Goal: Check status: Check status

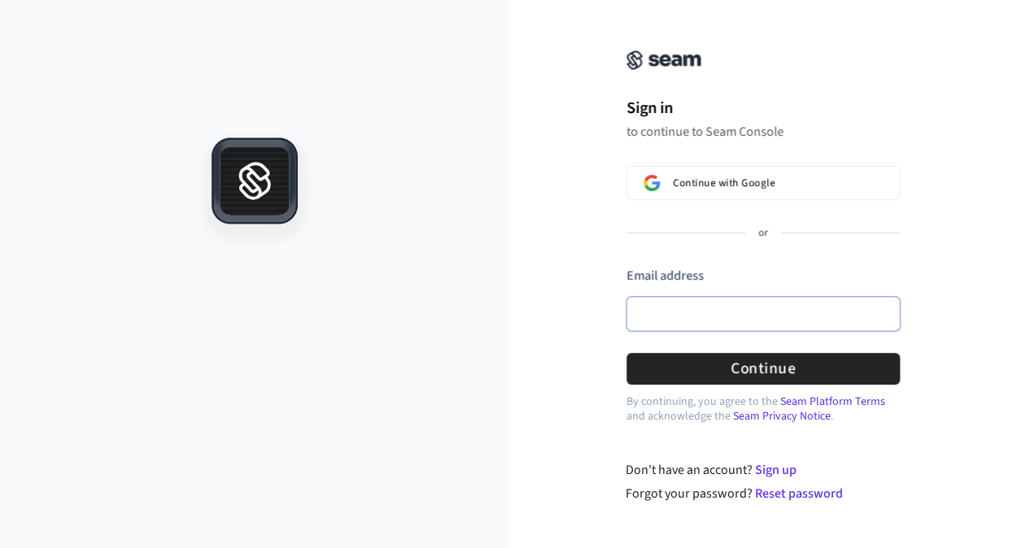
click at [778, 315] on input "Email address" at bounding box center [762, 314] width 273 height 34
paste input "**********"
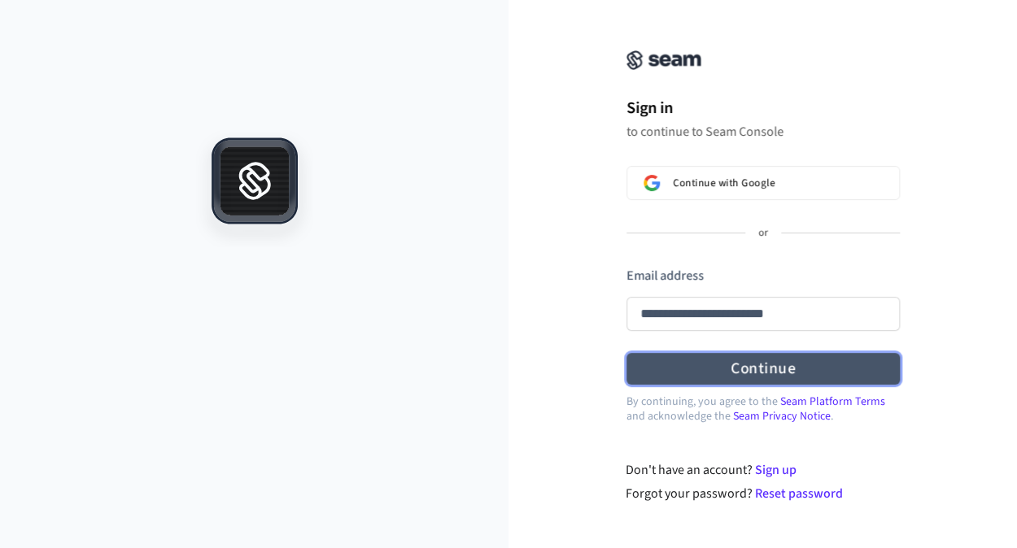
click at [831, 381] on button "Continue" at bounding box center [762, 369] width 273 height 32
type input "**********"
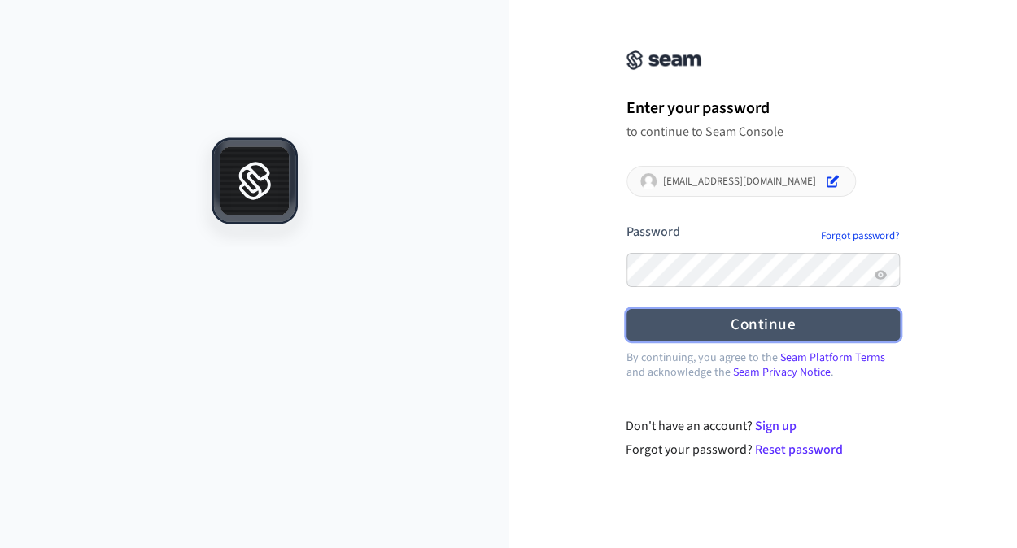
click at [845, 333] on button "Continue" at bounding box center [762, 325] width 273 height 32
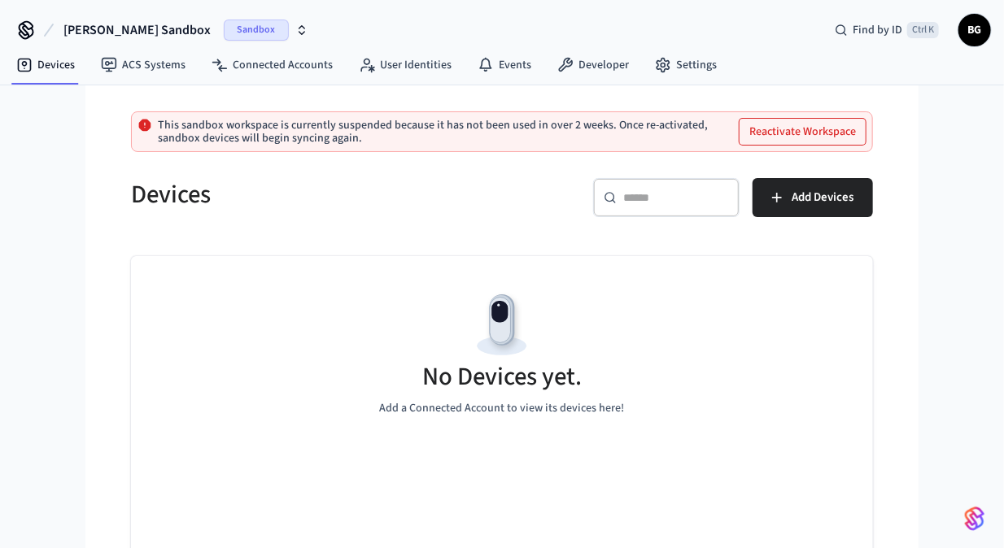
click at [224, 26] on span "Sandbox" at bounding box center [256, 30] width 65 height 21
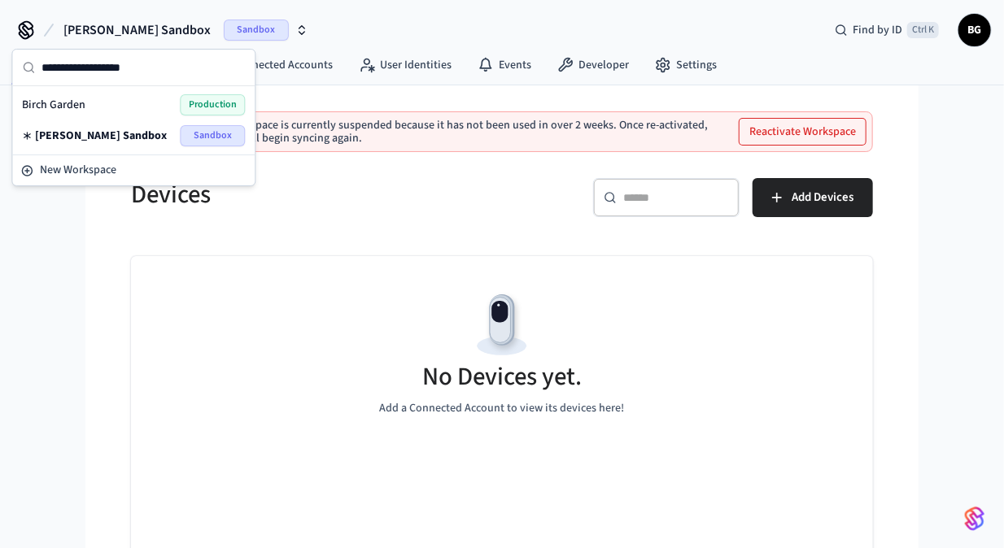
click at [215, 101] on span "Production" at bounding box center [212, 104] width 65 height 21
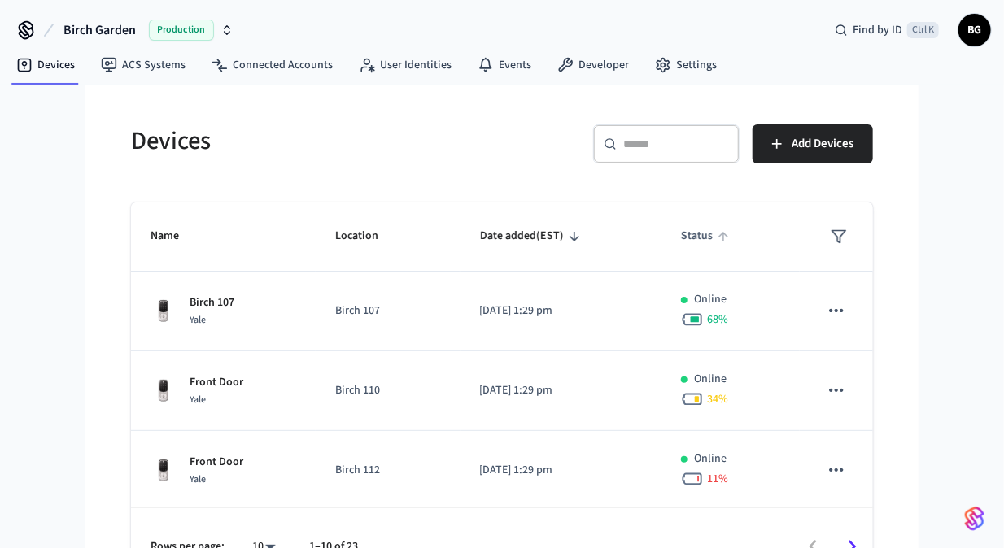
click at [690, 246] on span "Status" at bounding box center [707, 236] width 53 height 25
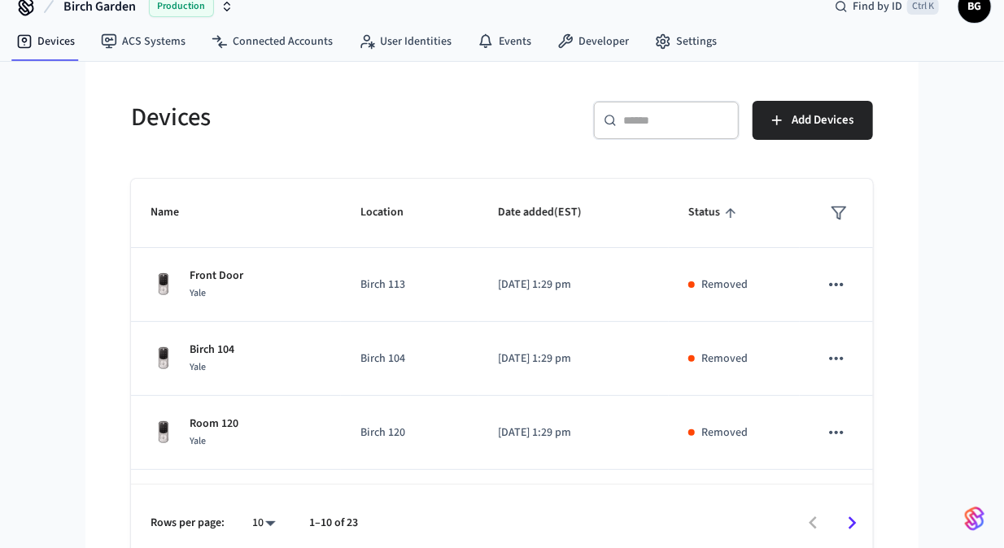
scroll to position [37, 0]
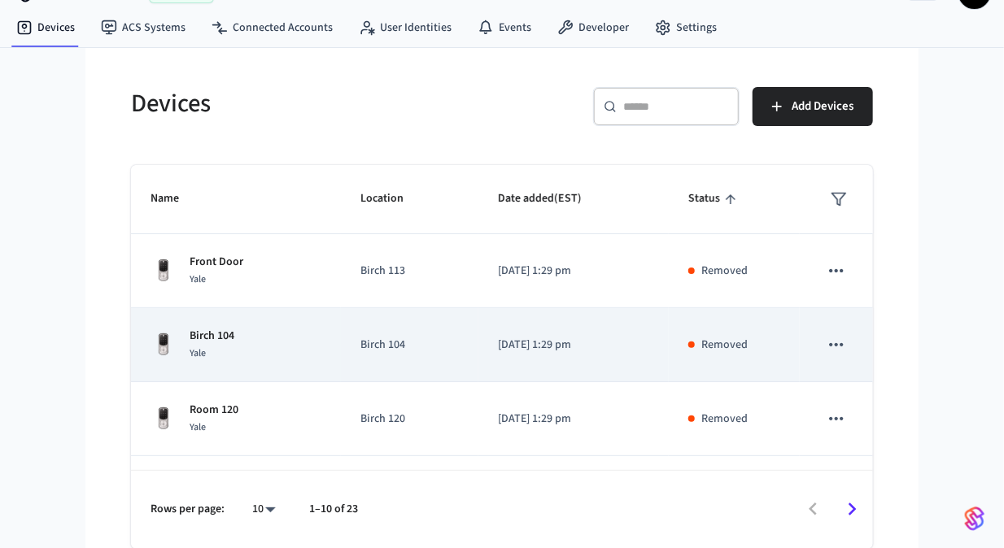
click at [826, 344] on icon "sticky table" at bounding box center [836, 344] width 21 height 21
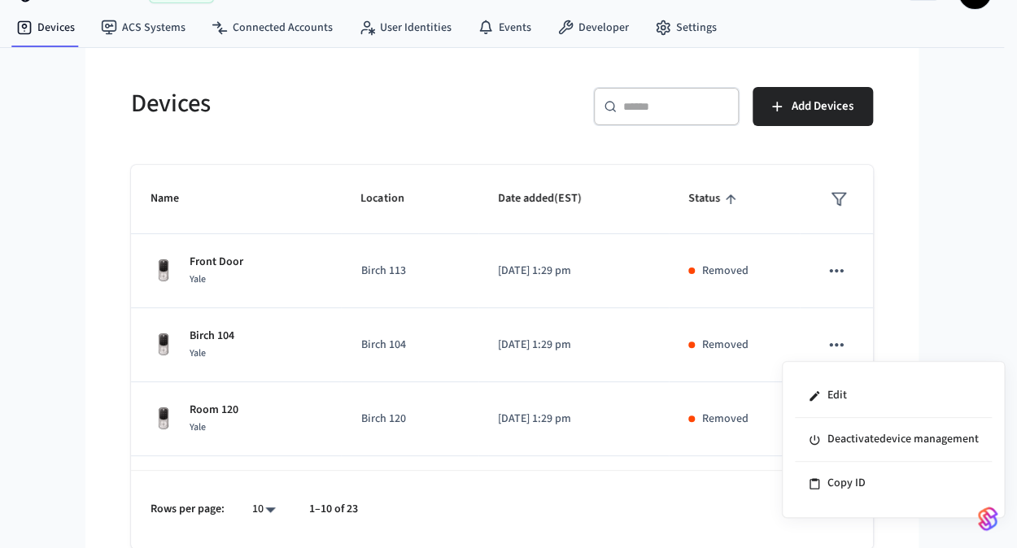
click at [596, 342] on div at bounding box center [508, 274] width 1017 height 548
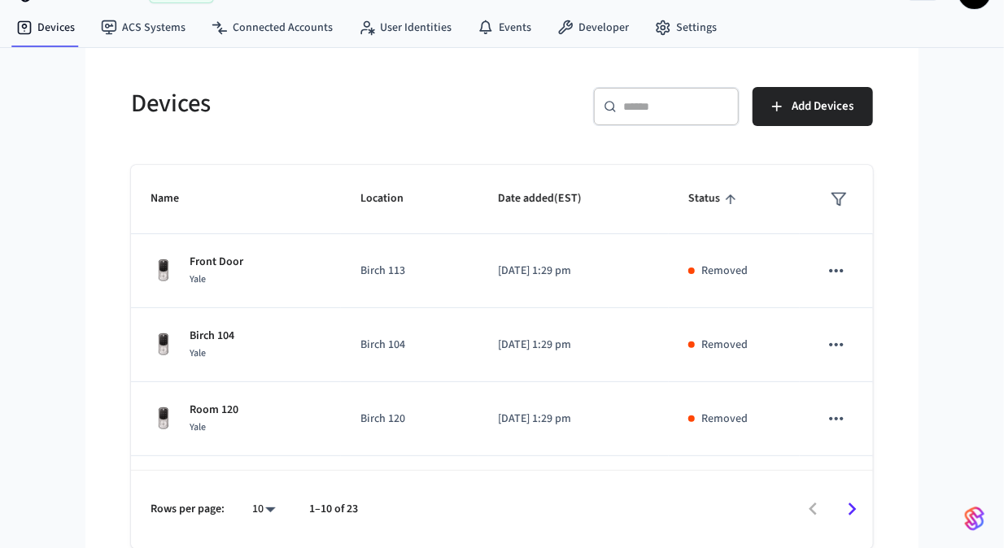
click at [704, 347] on p "Removed" at bounding box center [724, 345] width 46 height 17
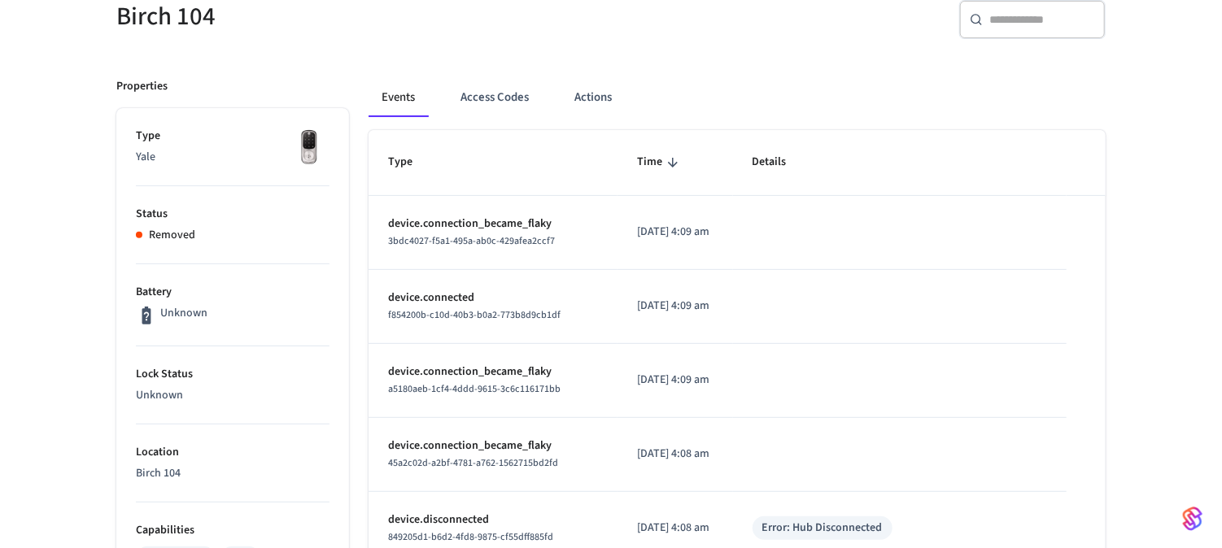
scroll to position [50, 0]
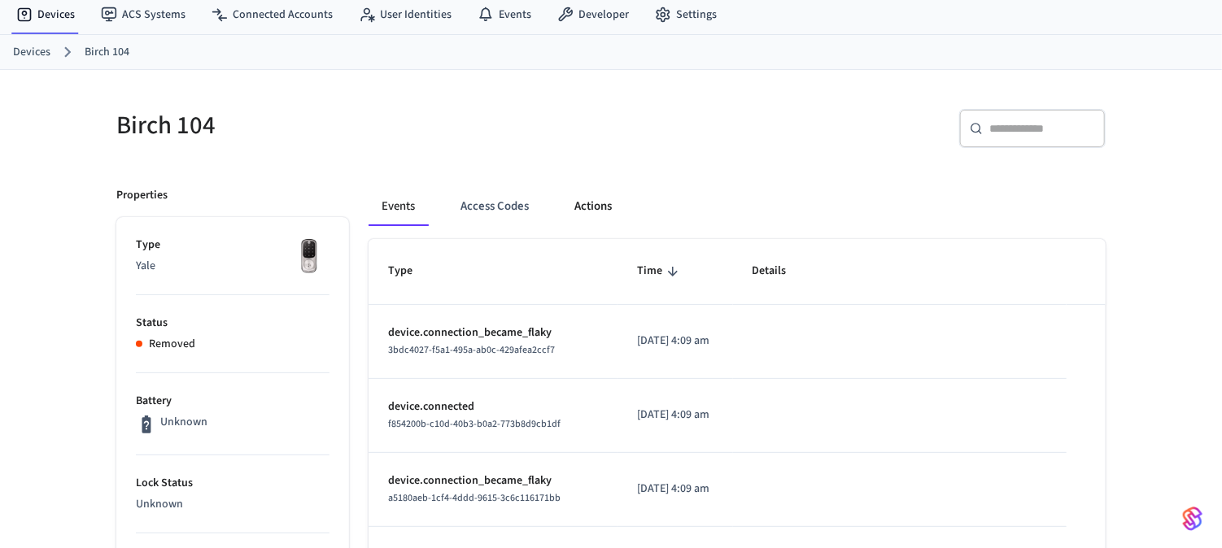
click at [602, 207] on button "Actions" at bounding box center [592, 206] width 63 height 39
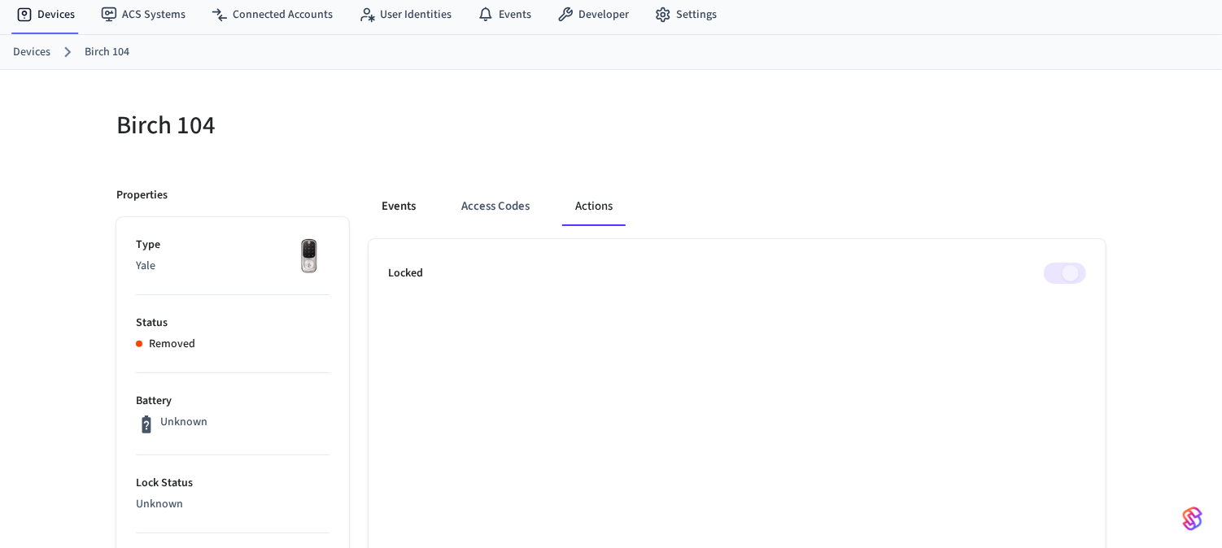
click at [394, 193] on button "Events" at bounding box center [398, 206] width 60 height 39
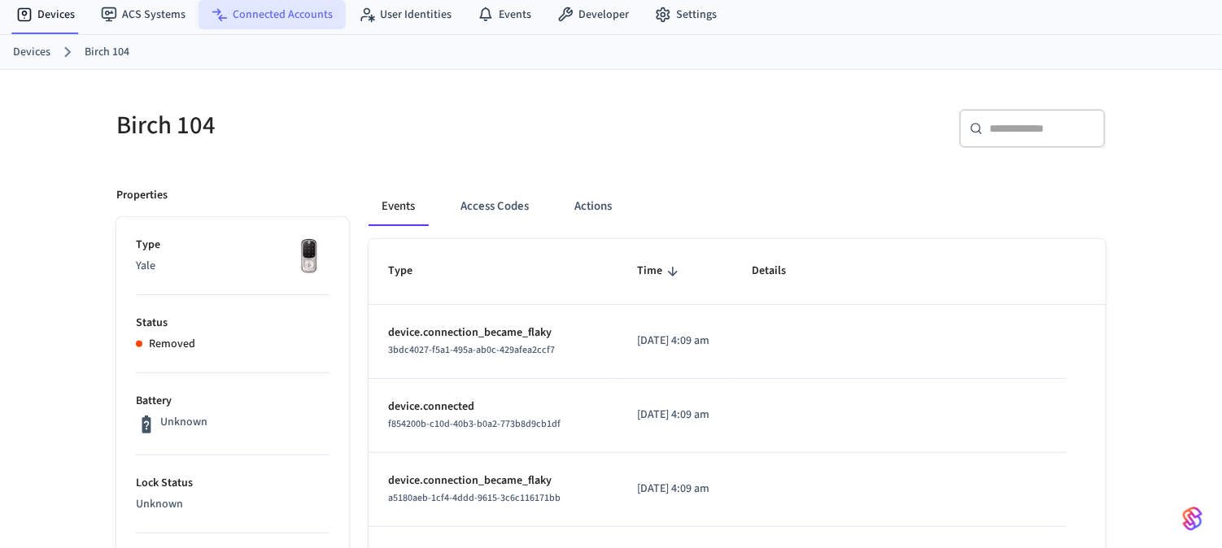
click at [290, 21] on link "Connected Accounts" at bounding box center [271, 14] width 147 height 29
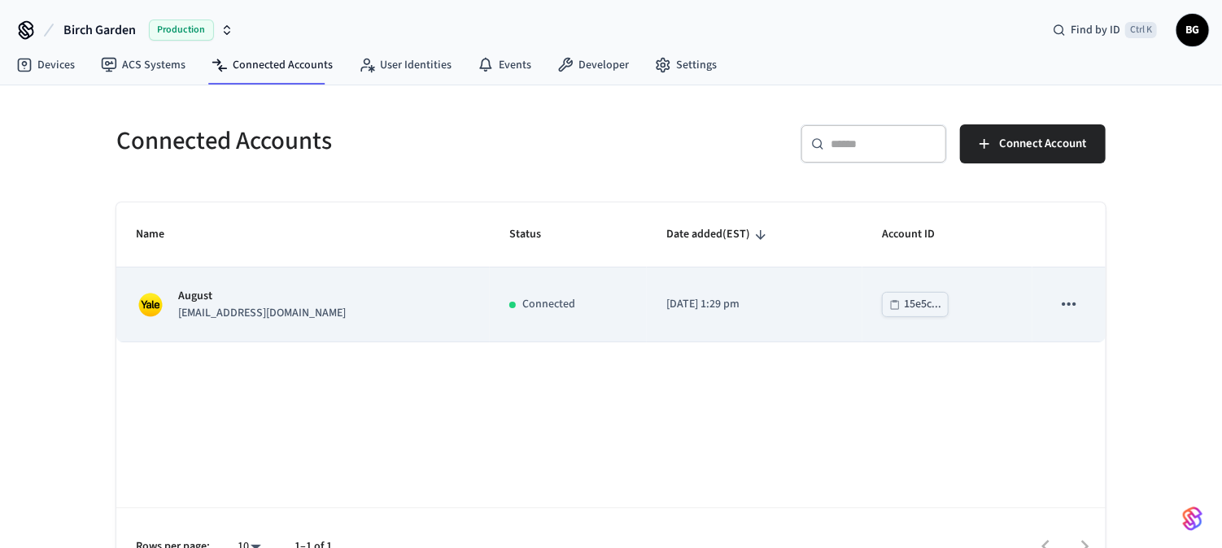
click at [461, 316] on td "August [EMAIL_ADDRESS][DOMAIN_NAME]" at bounding box center [302, 305] width 373 height 74
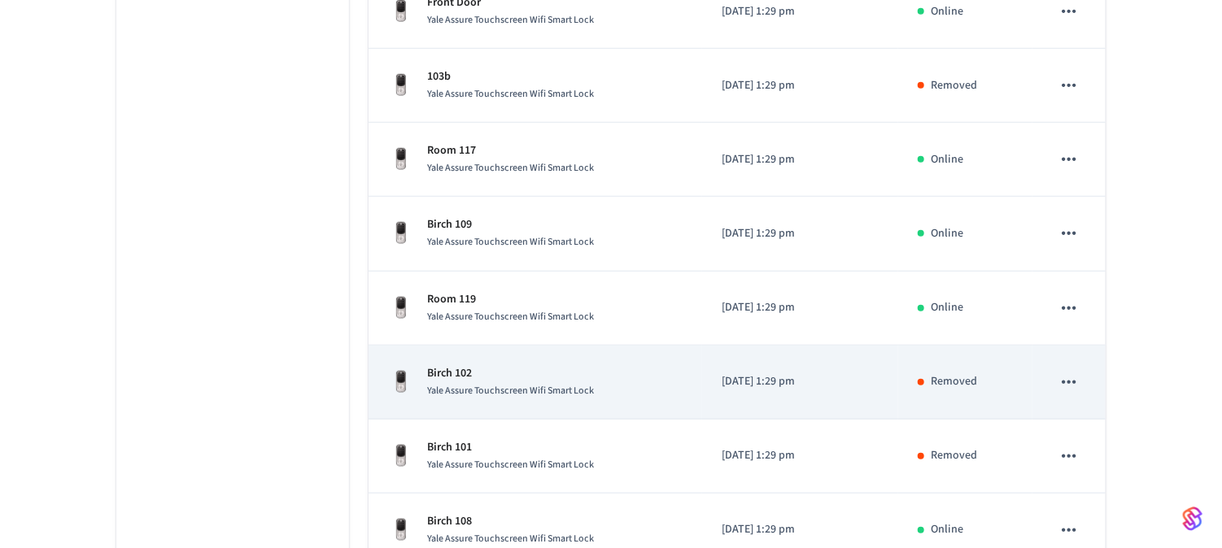
scroll to position [569, 0]
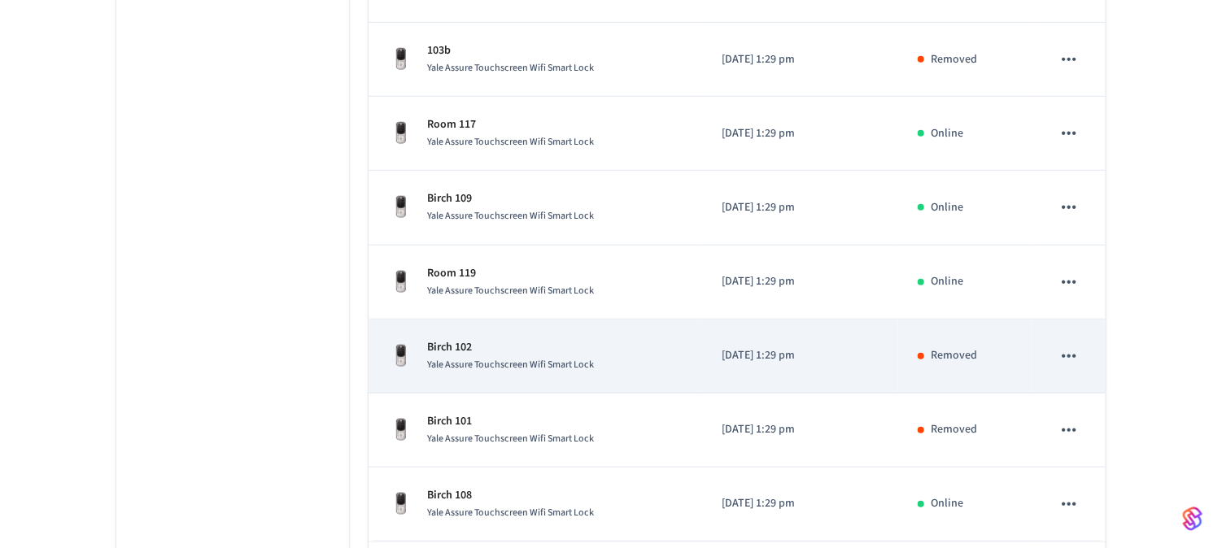
click at [1016, 356] on icon "sticky table" at bounding box center [1068, 356] width 21 height 21
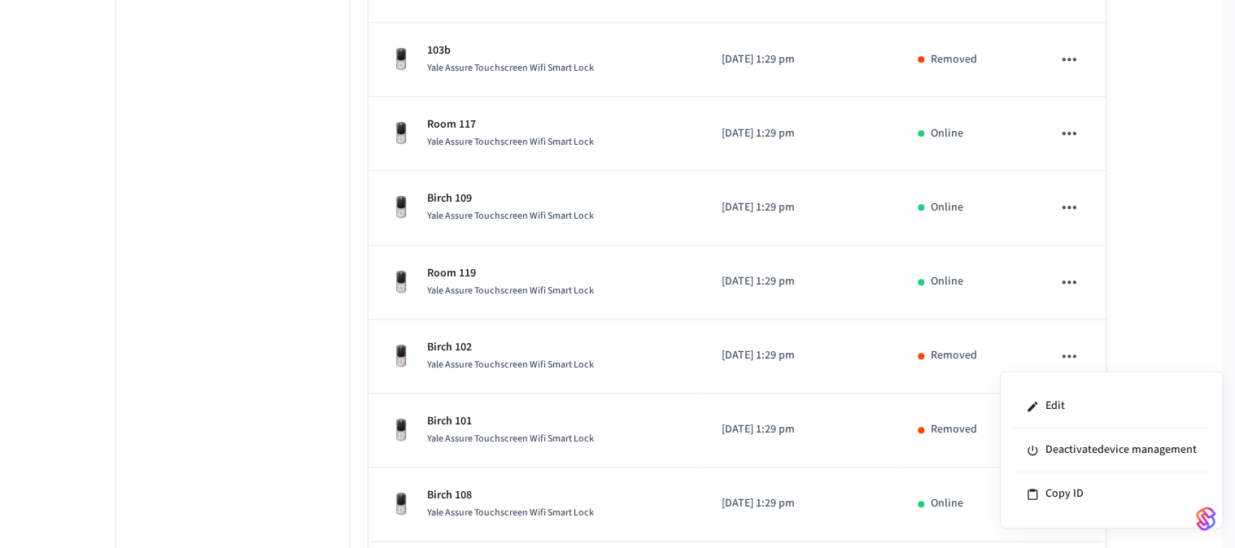
click at [302, 357] on div at bounding box center [617, 274] width 1235 height 548
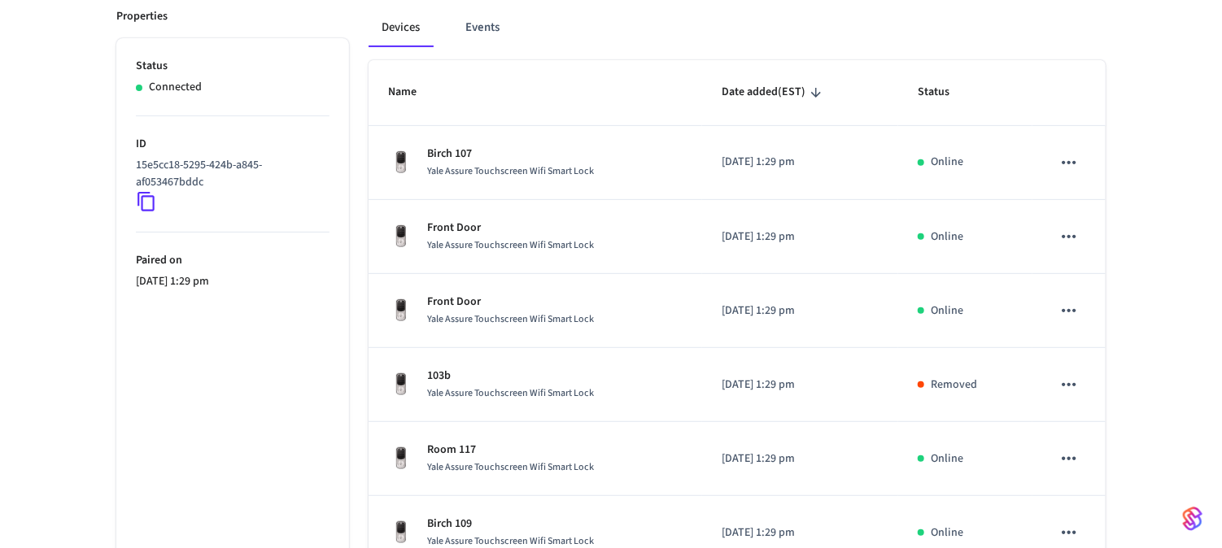
scroll to position [0, 0]
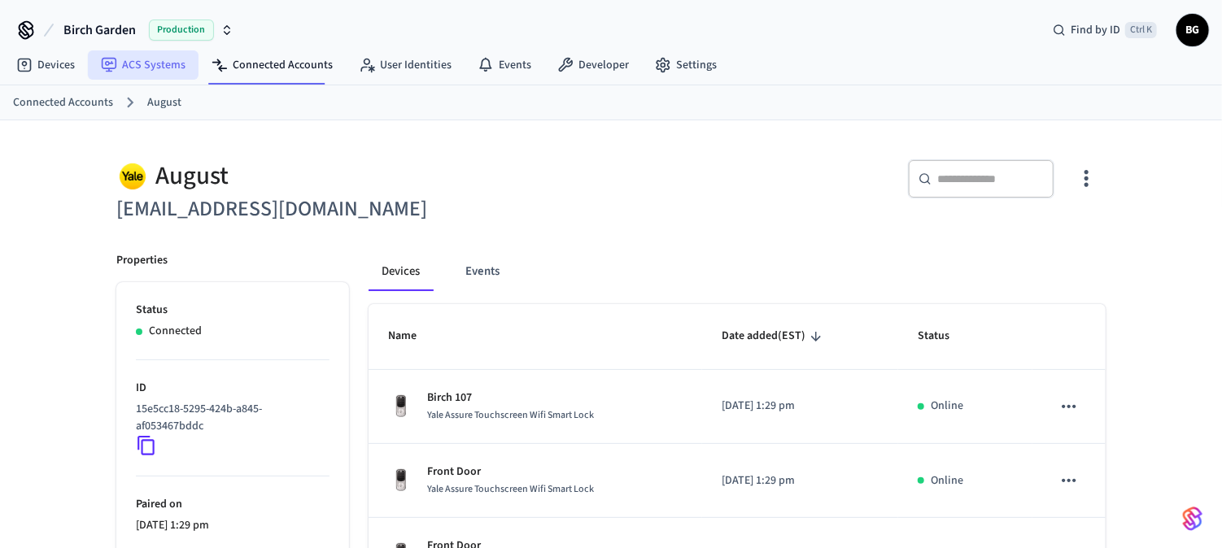
click at [153, 71] on link "ACS Systems" at bounding box center [143, 64] width 111 height 29
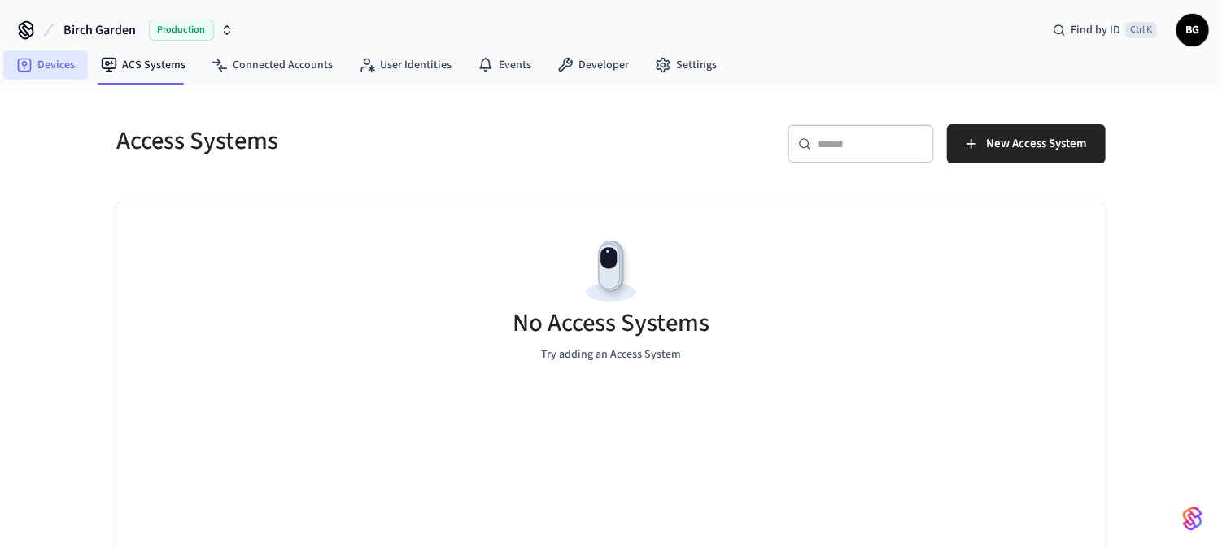
click at [49, 71] on link "Devices" at bounding box center [45, 64] width 85 height 29
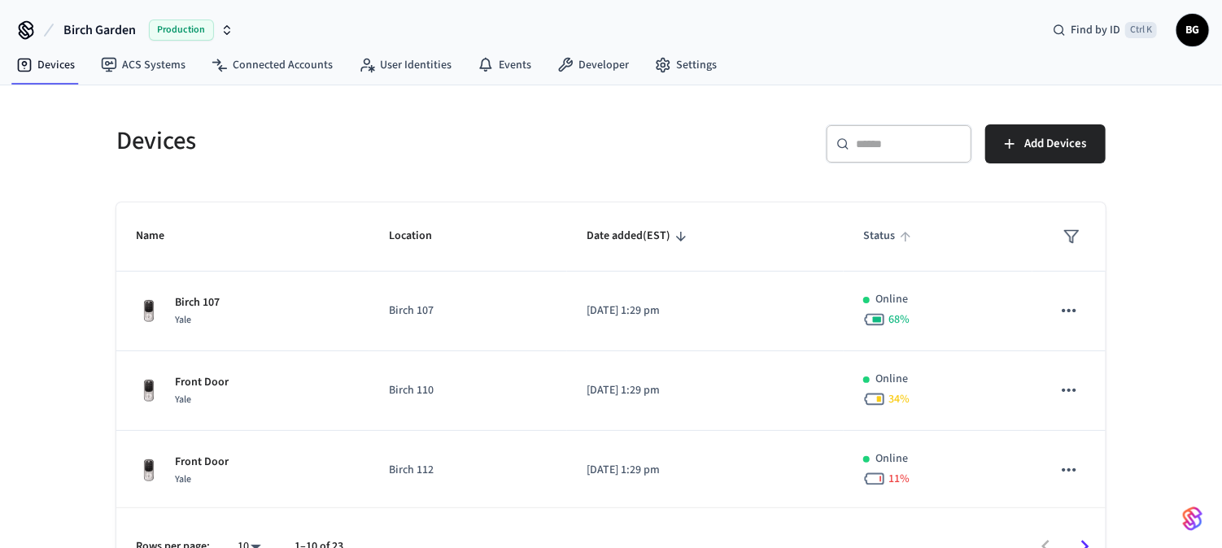
click at [874, 238] on span "Status" at bounding box center [889, 236] width 53 height 25
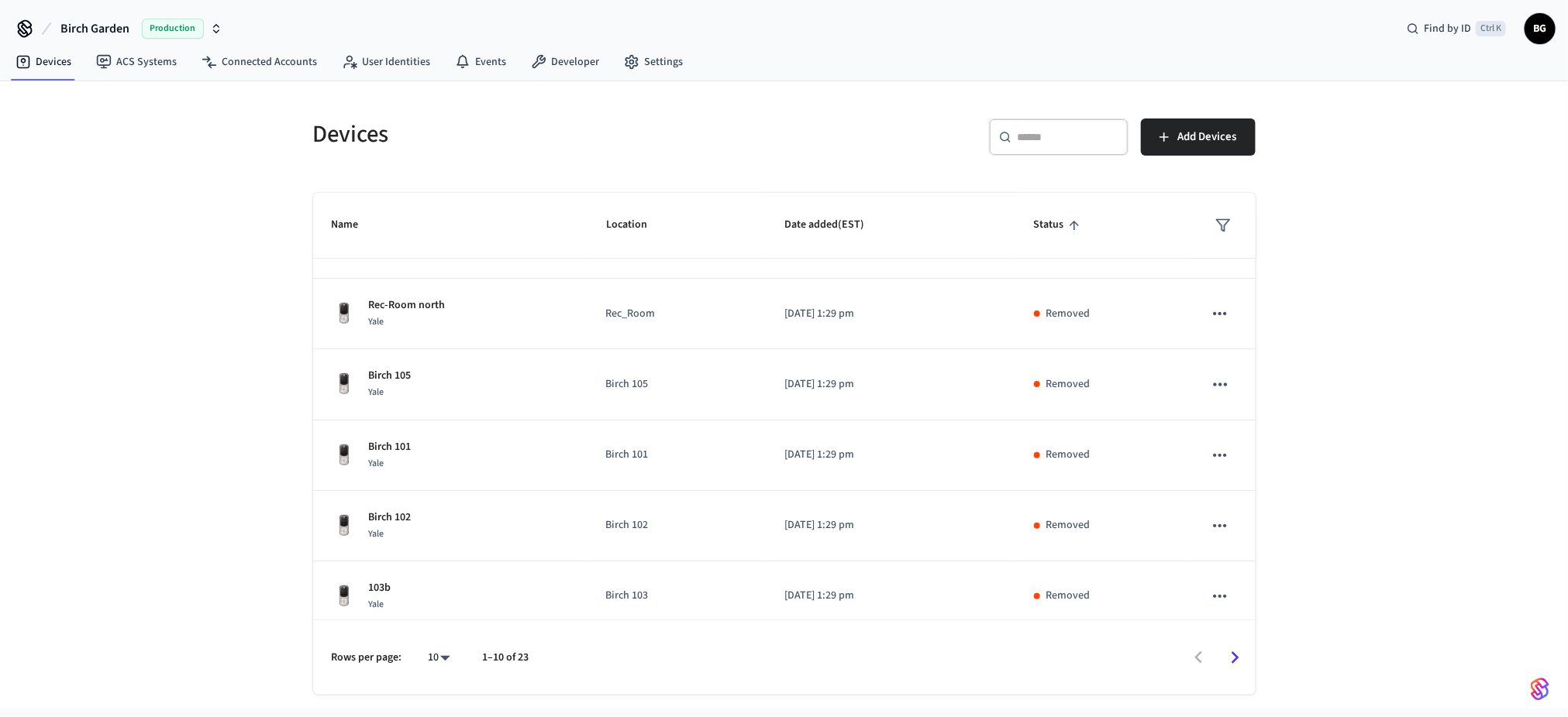
scroll to position [203, 0]
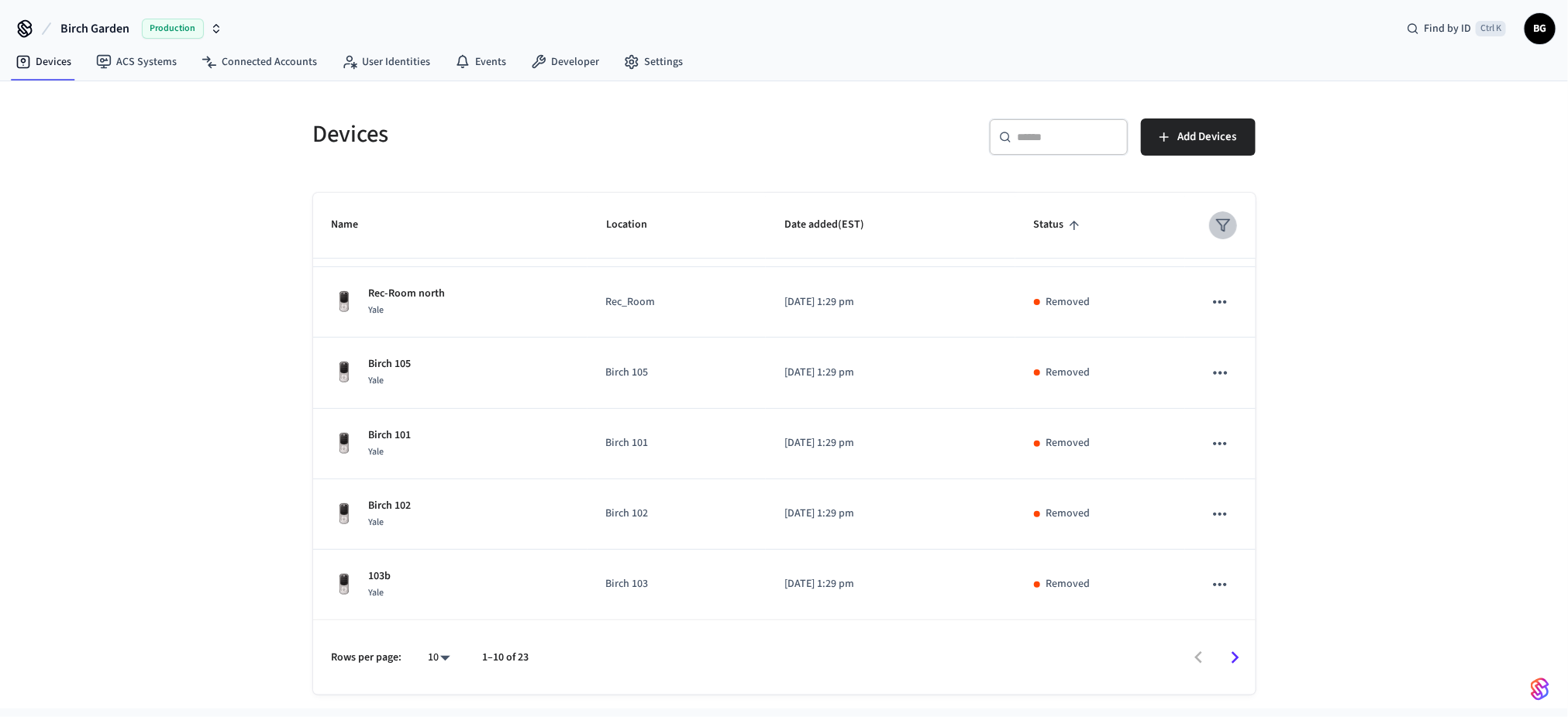
click at [968, 233] on button "sticky table" at bounding box center [1222, 225] width 28 height 28
click at [968, 317] on li "Offline" at bounding box center [1245, 314] width 81 height 42
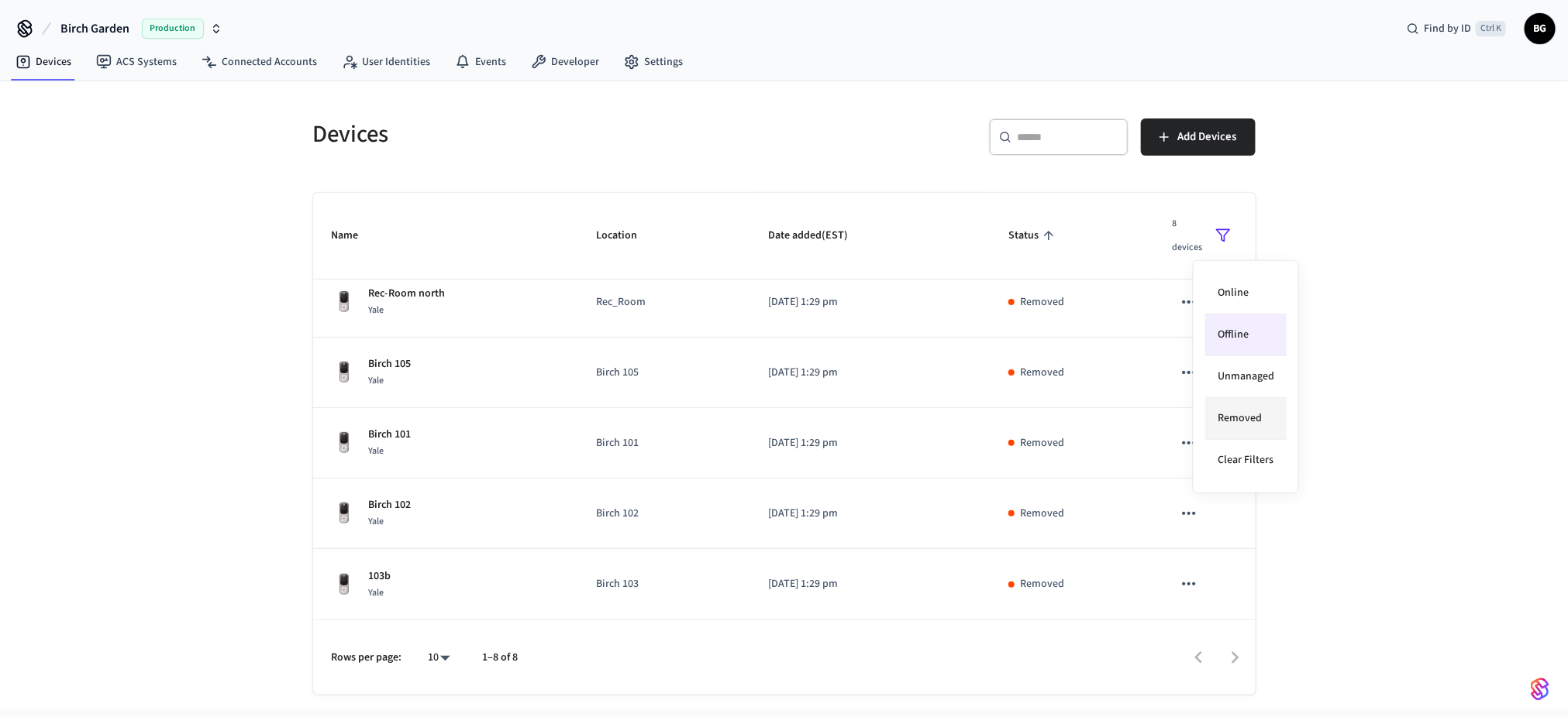
click at [968, 420] on li "Removed" at bounding box center [1245, 419] width 81 height 42
click at [968, 265] on div at bounding box center [784, 358] width 1568 height 717
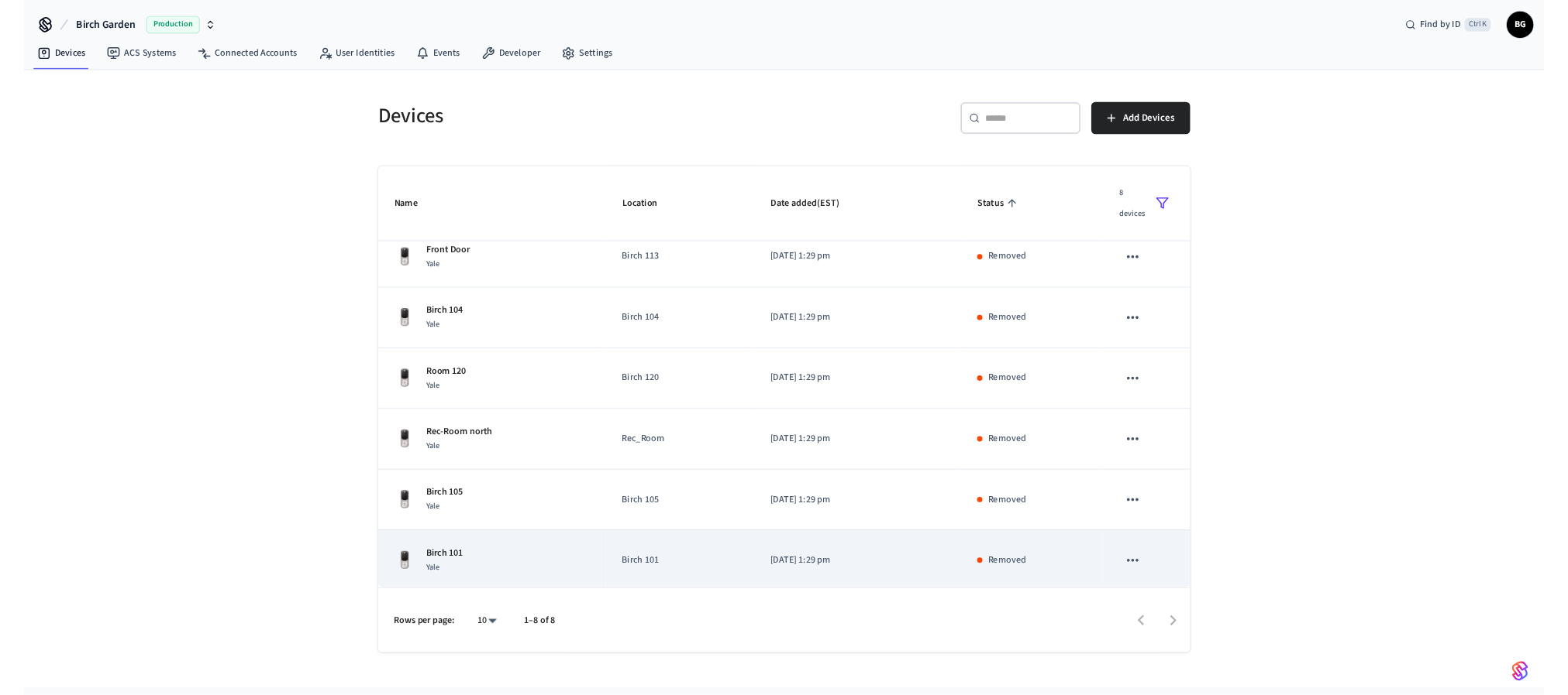
scroll to position [0, 0]
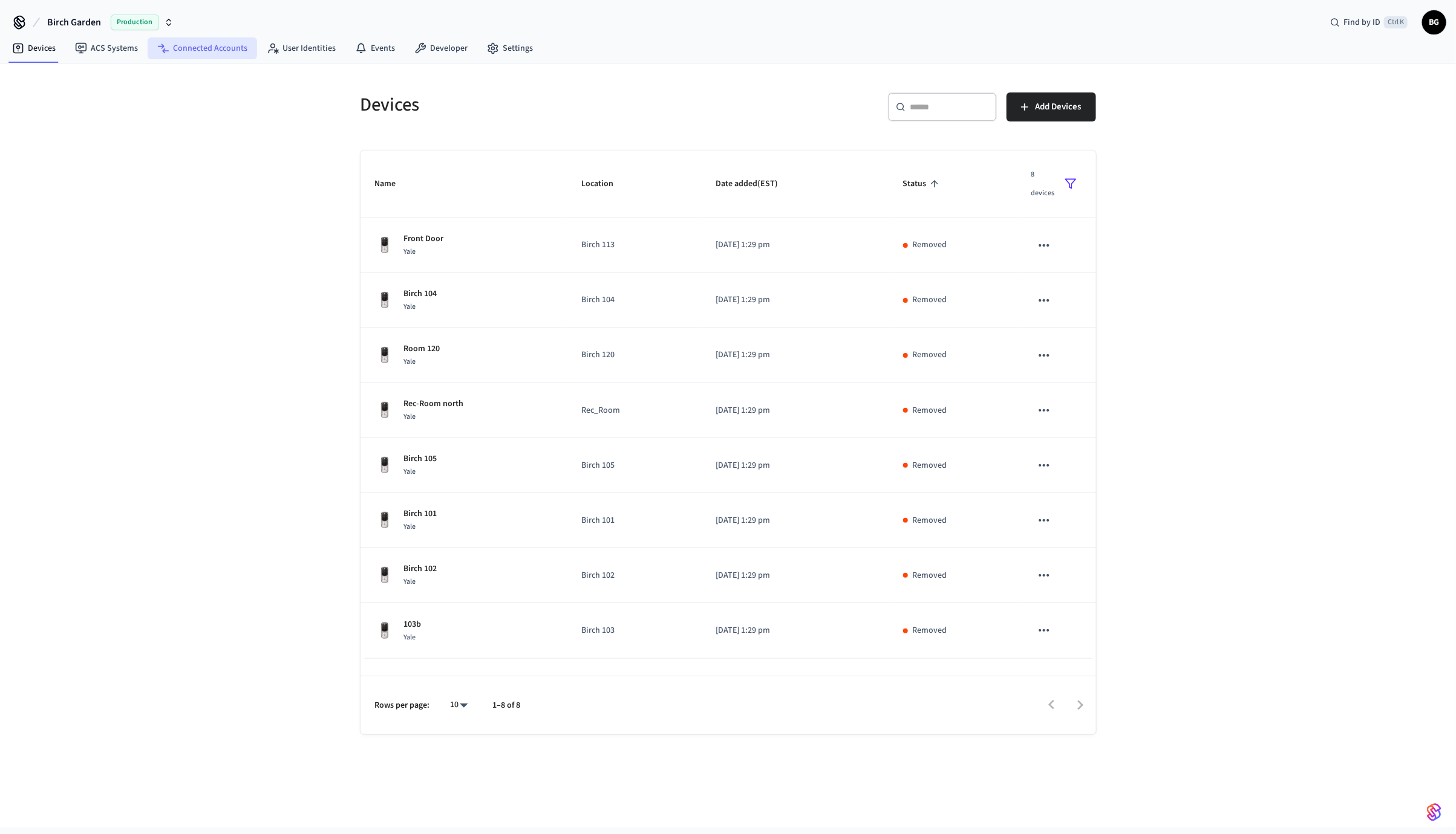
click at [193, 55] on link "Connected Accounts" at bounding box center [202, 48] width 109 height 22
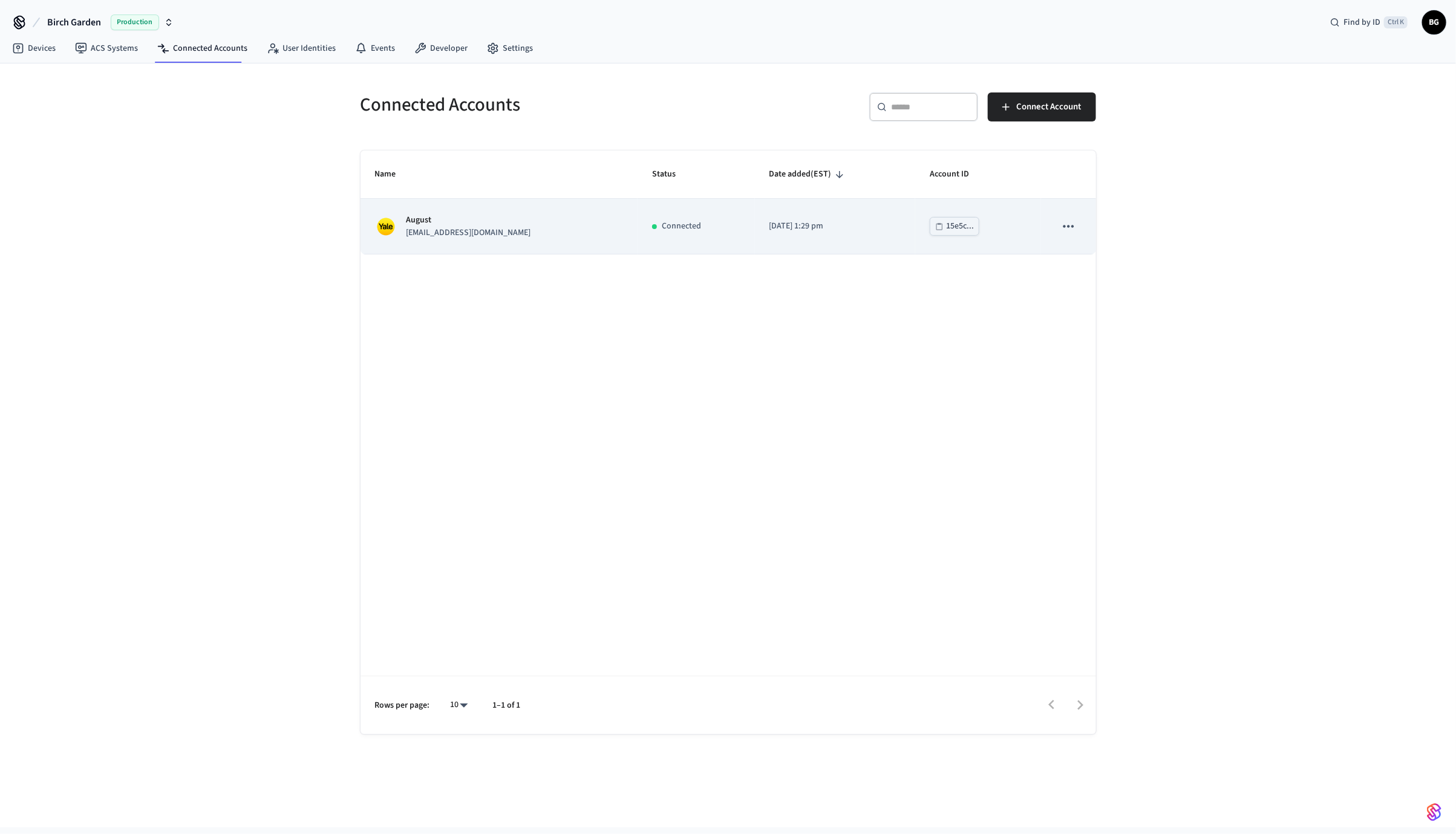
click at [756, 228] on icon "sticky table" at bounding box center [1068, 226] width 16 height 16
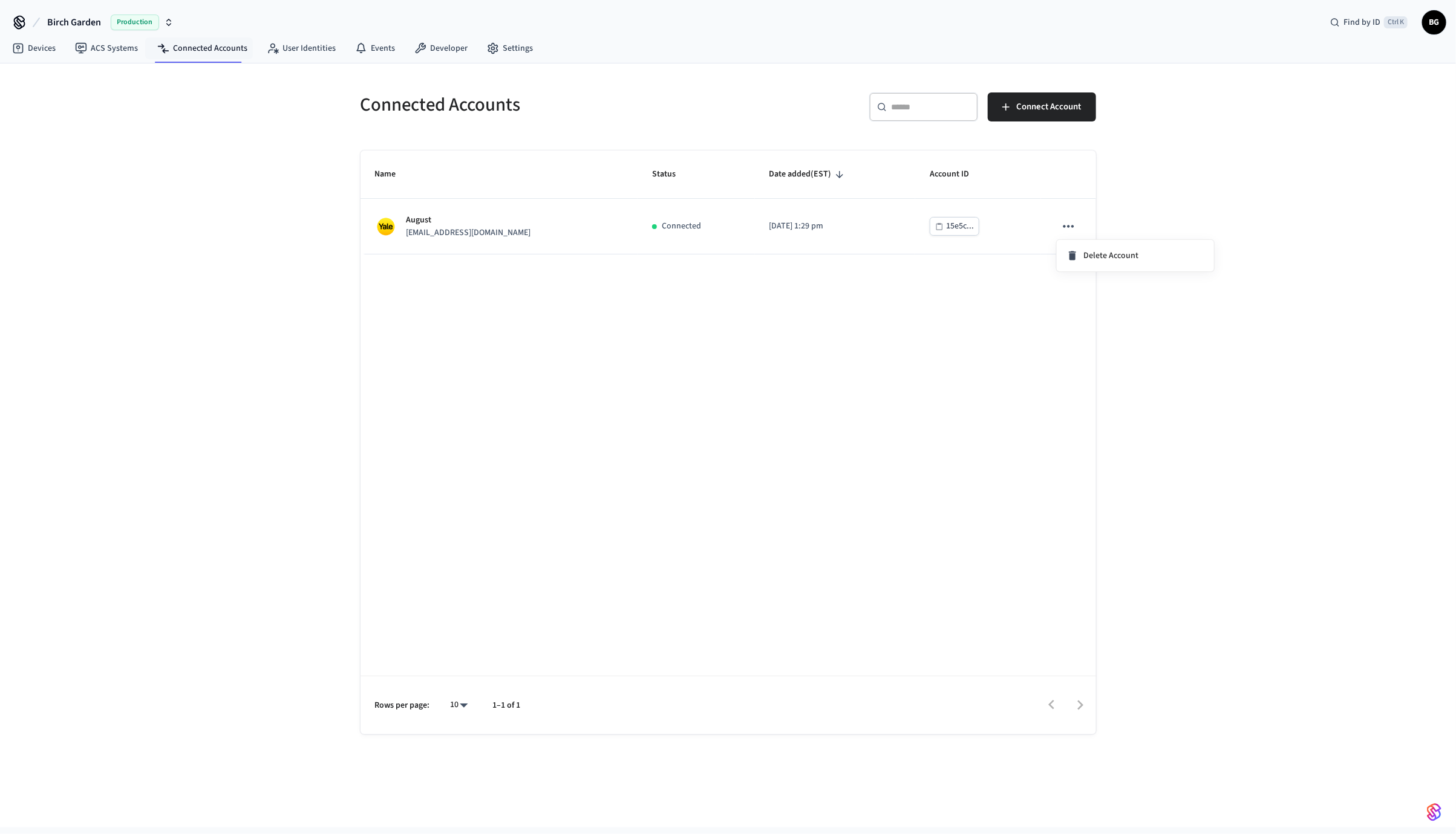
drag, startPoint x: 196, startPoint y: 71, endPoint x: 112, endPoint y: 51, distance: 86.3
click at [112, 51] on div at bounding box center [728, 417] width 1456 height 834
click at [117, 47] on link "ACS Systems" at bounding box center [106, 48] width 83 height 22
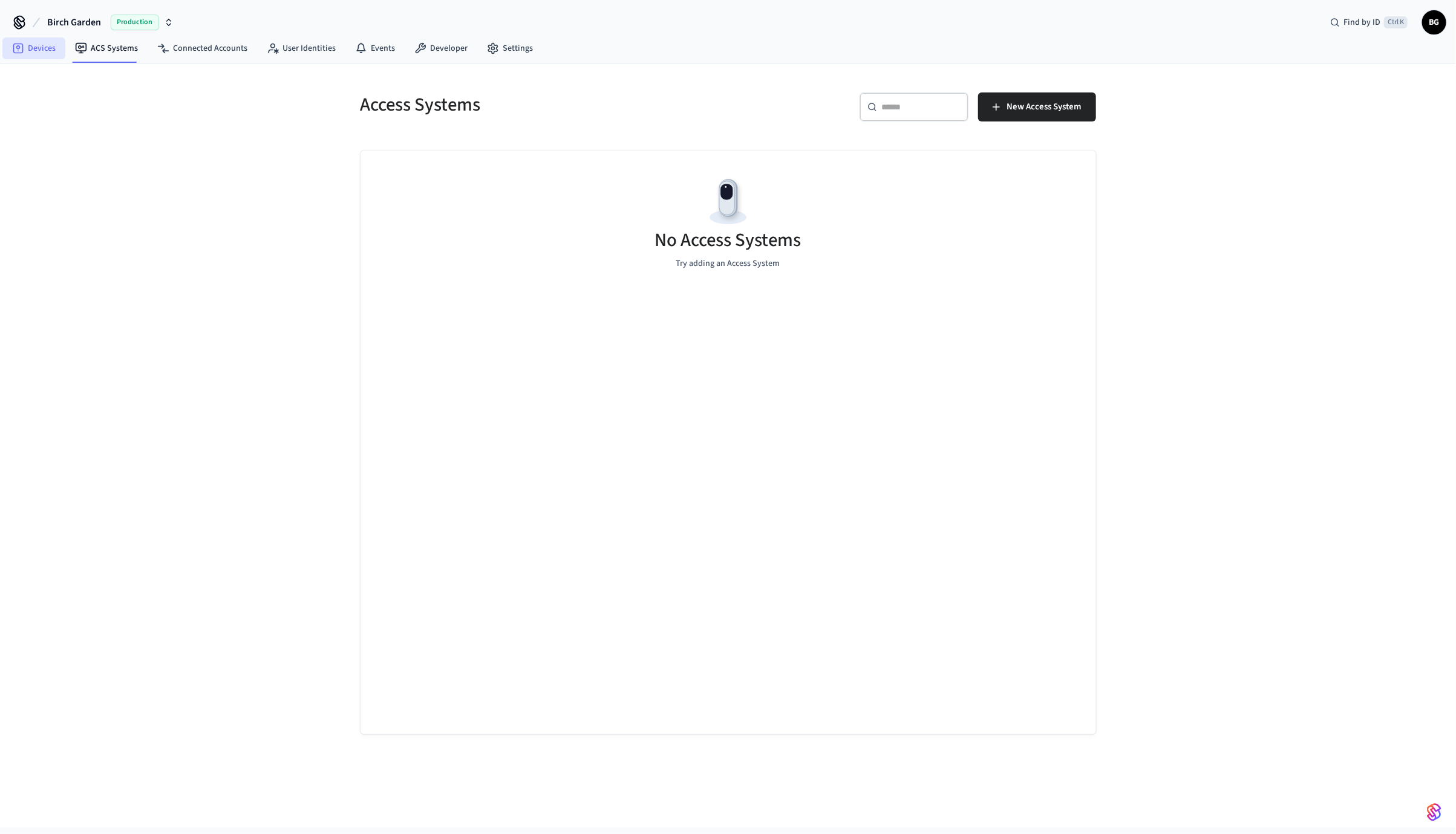
click at [43, 49] on link "Devices" at bounding box center [33, 48] width 63 height 22
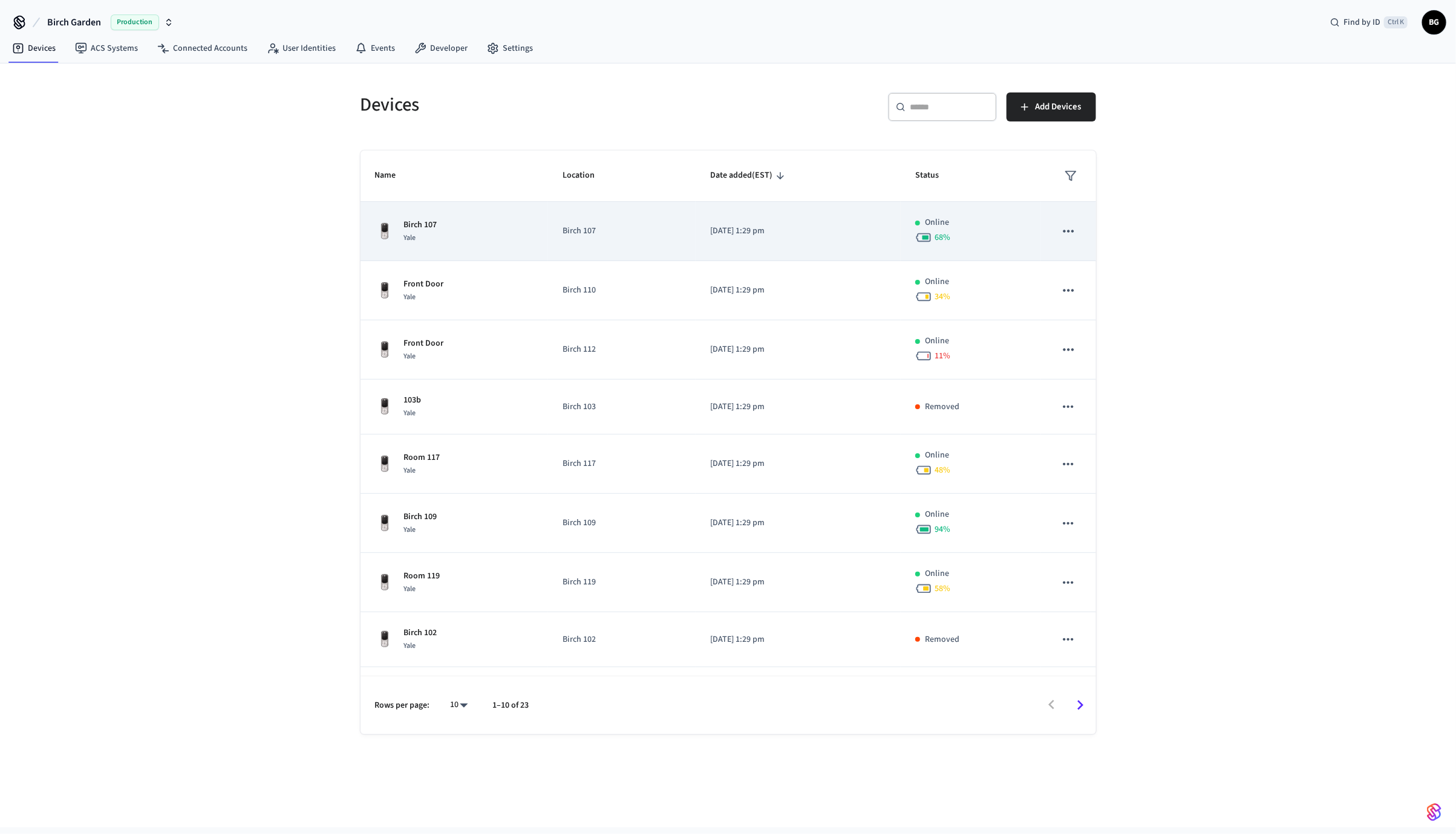
click at [756, 235] on icon "sticky table" at bounding box center [1068, 230] width 16 height 16
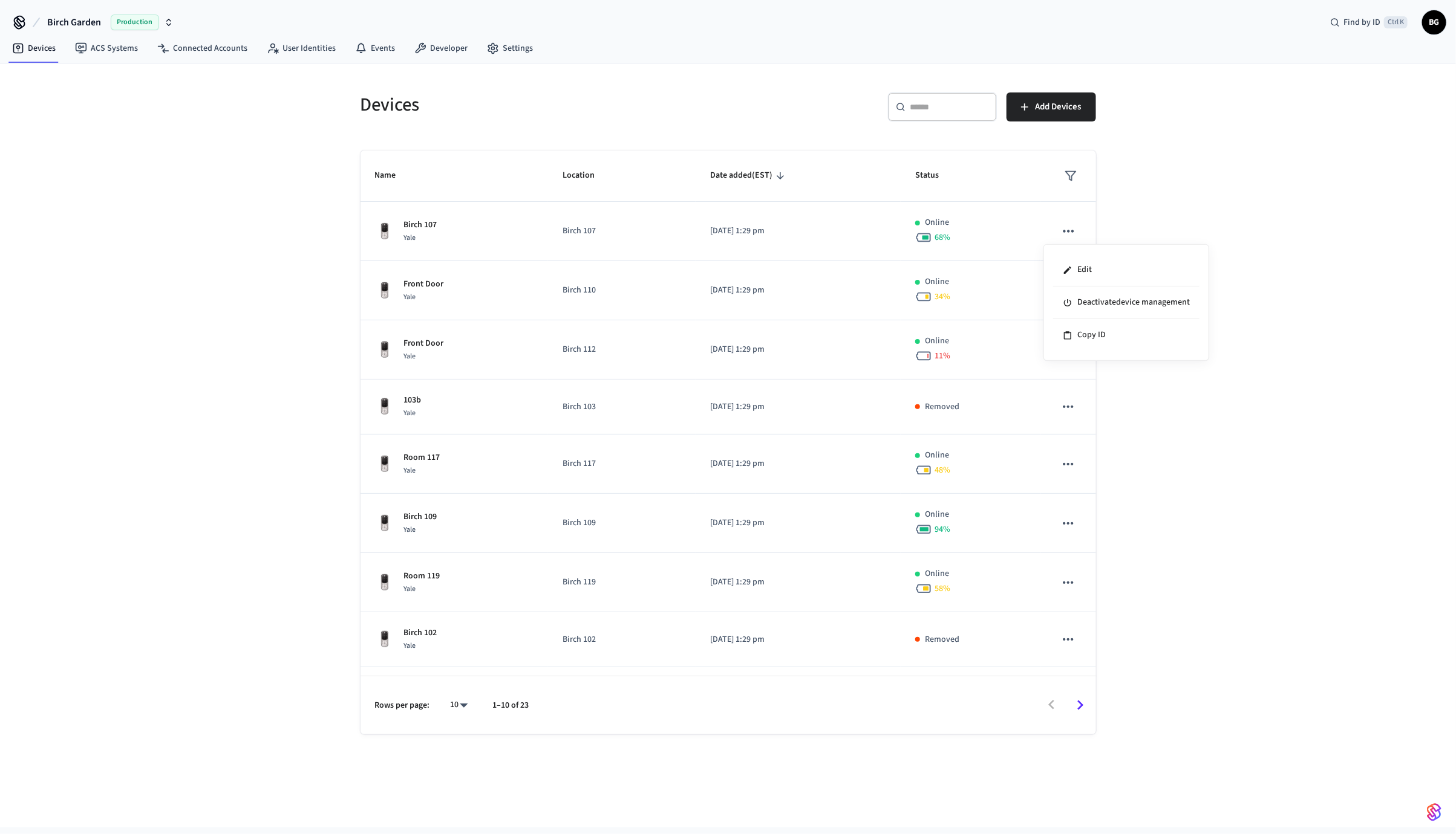
click at [756, 406] on div at bounding box center [728, 417] width 1456 height 834
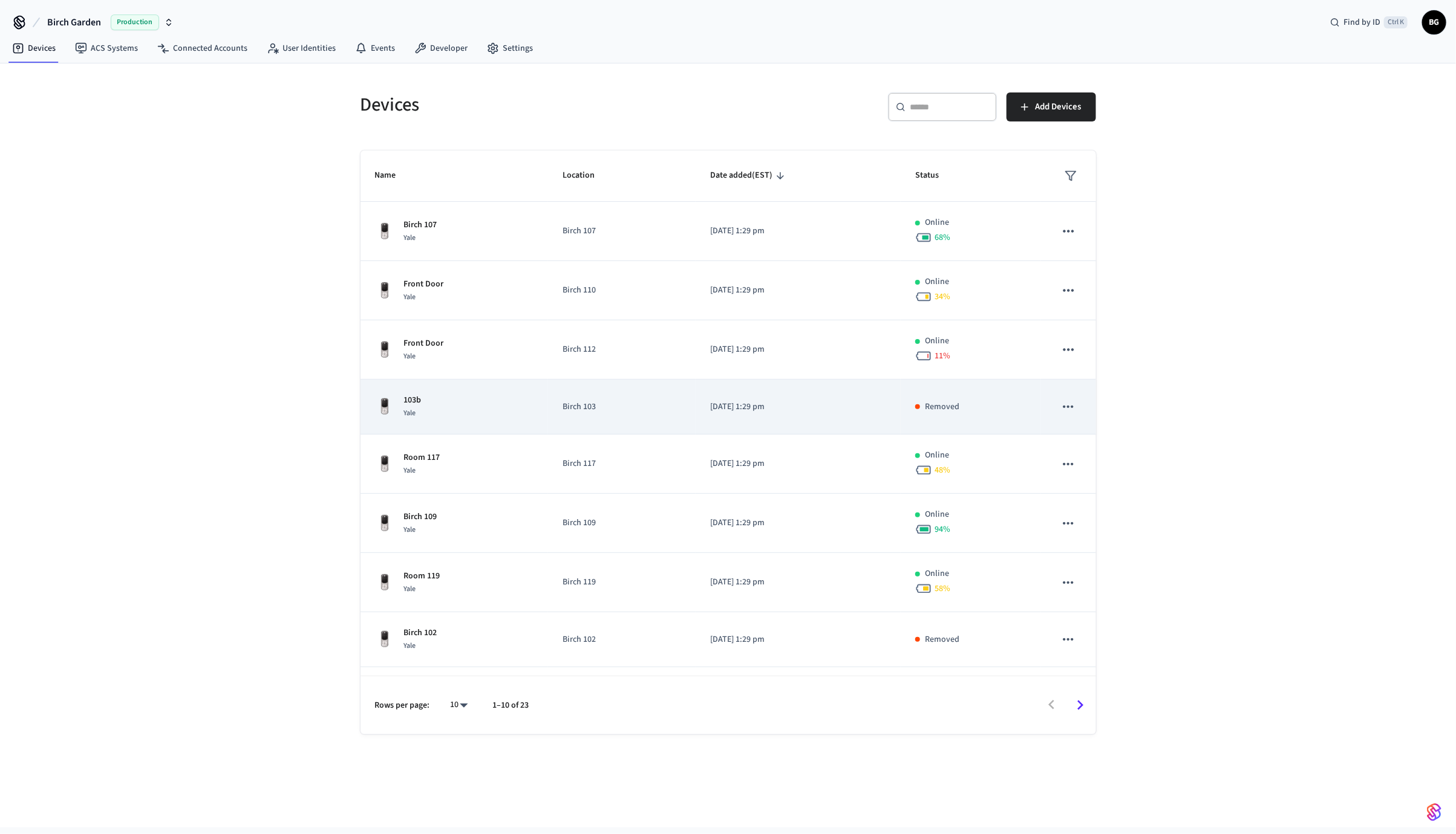
click at [756, 407] on icon "sticky table" at bounding box center [1068, 407] width 16 height 16
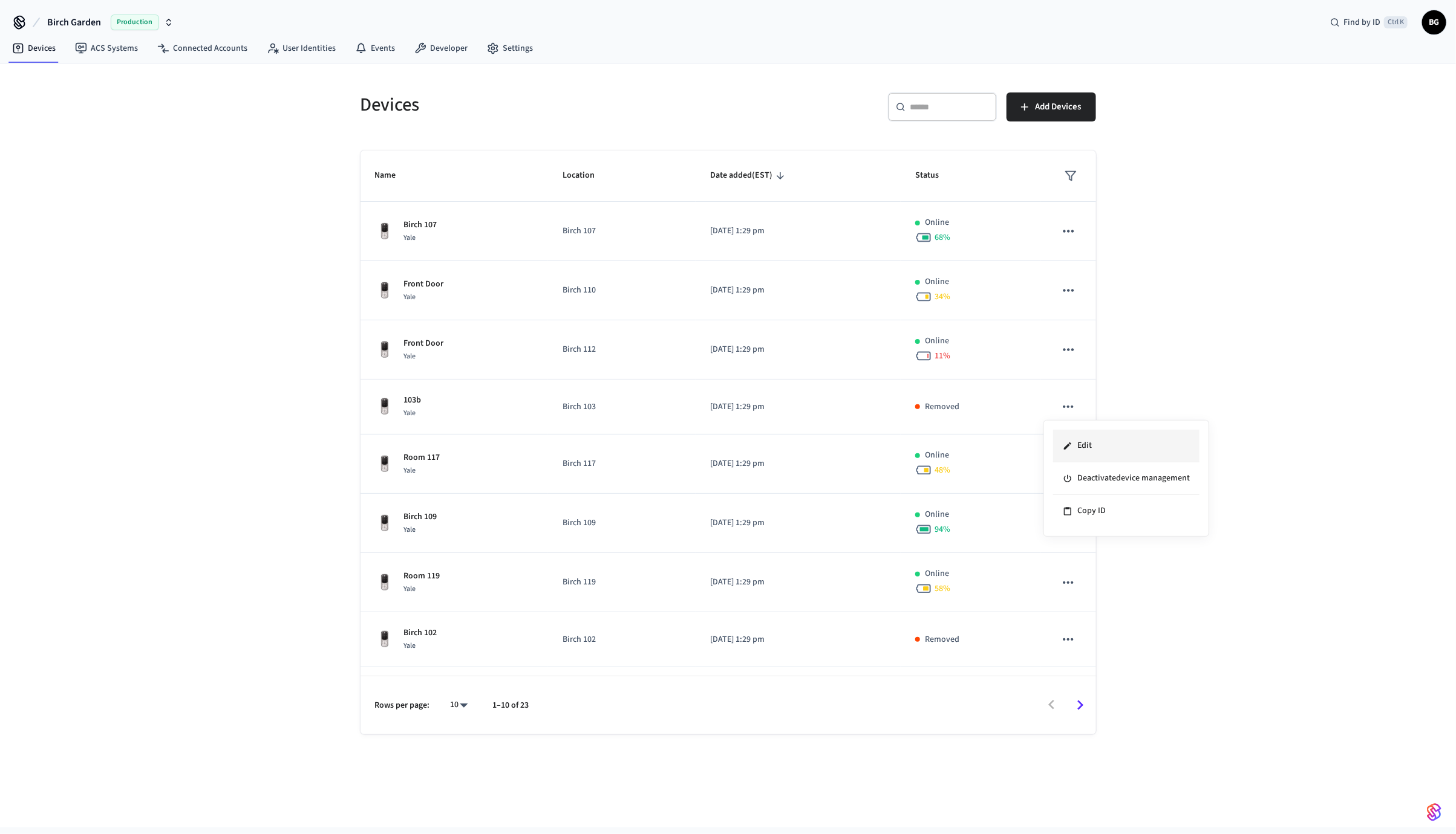
click at [756, 407] on li "Edit" at bounding box center [1126, 446] width 146 height 33
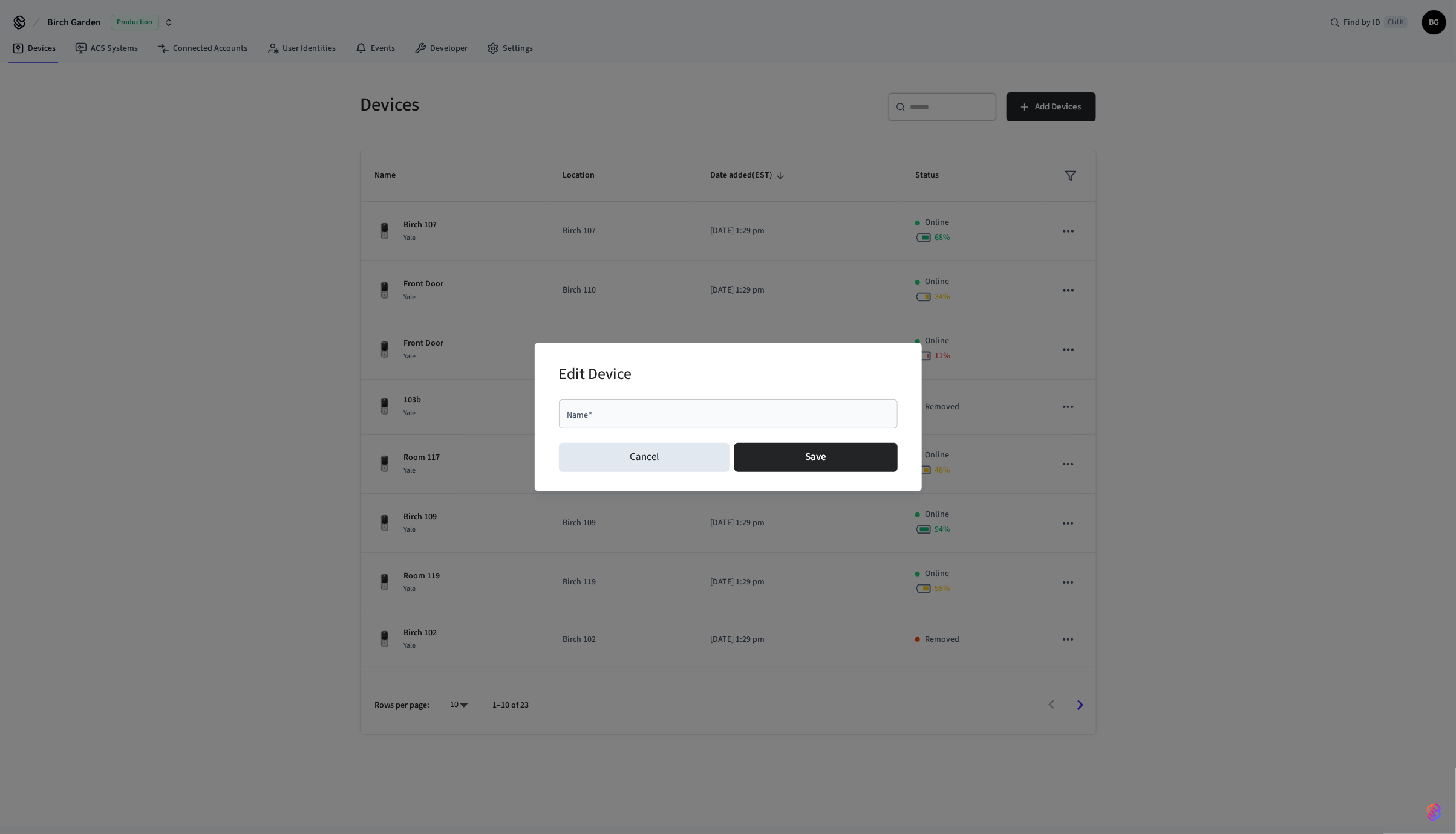
click at [756, 304] on div "Edit Device Name   * Name   * Cancel Save" at bounding box center [728, 417] width 1456 height 834
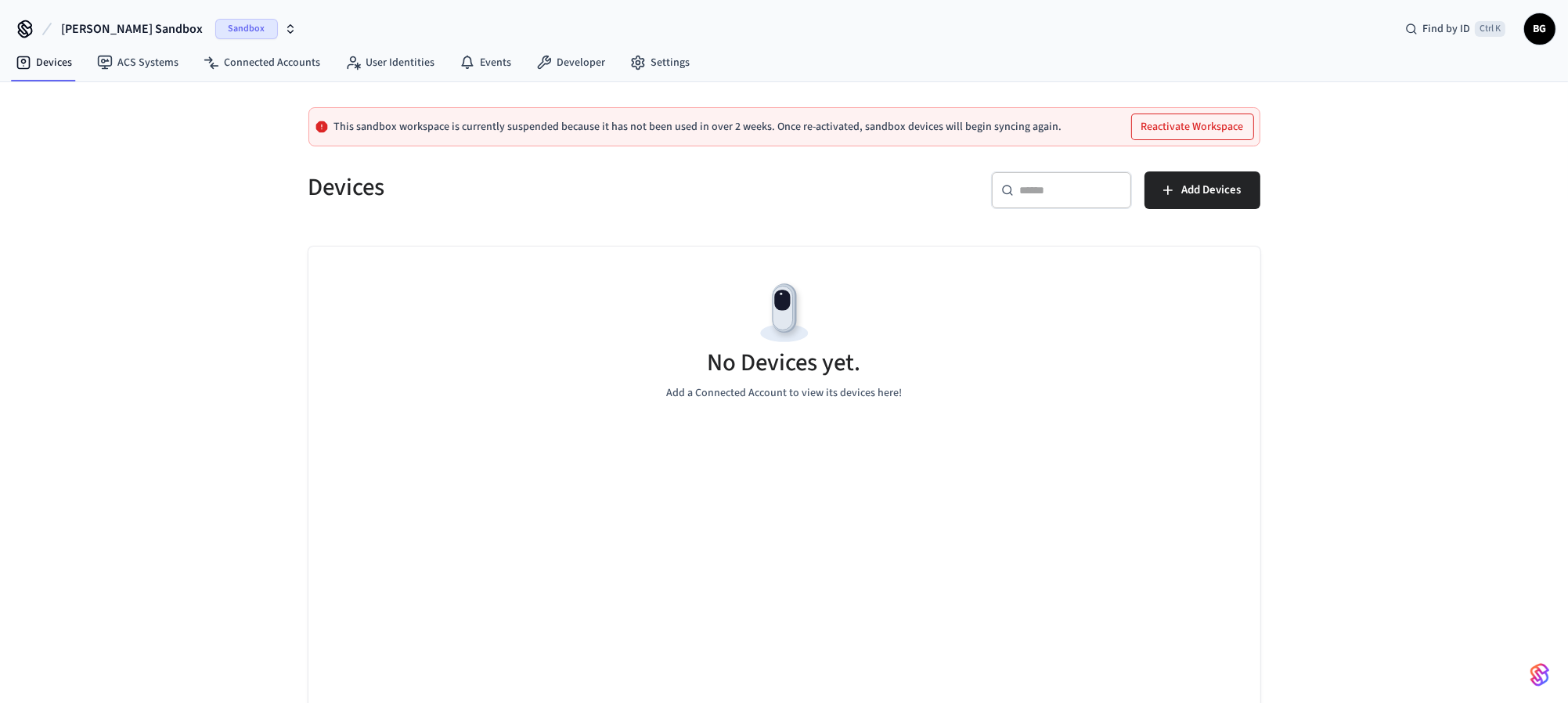
click at [1548, 36] on span "BG" at bounding box center [1539, 28] width 28 height 28
click at [1428, 319] on div "This sandbox workspace is currently suspended because it has not been used in o…" at bounding box center [784, 410] width 1568 height 657
click at [27, 657] on div "This sandbox workspace is currently suspended because it has not been used in o…" at bounding box center [784, 410] width 1568 height 657
click at [45, 69] on link "Devices" at bounding box center [43, 62] width 82 height 28
click at [163, 65] on link "ACS Systems" at bounding box center [138, 62] width 107 height 28
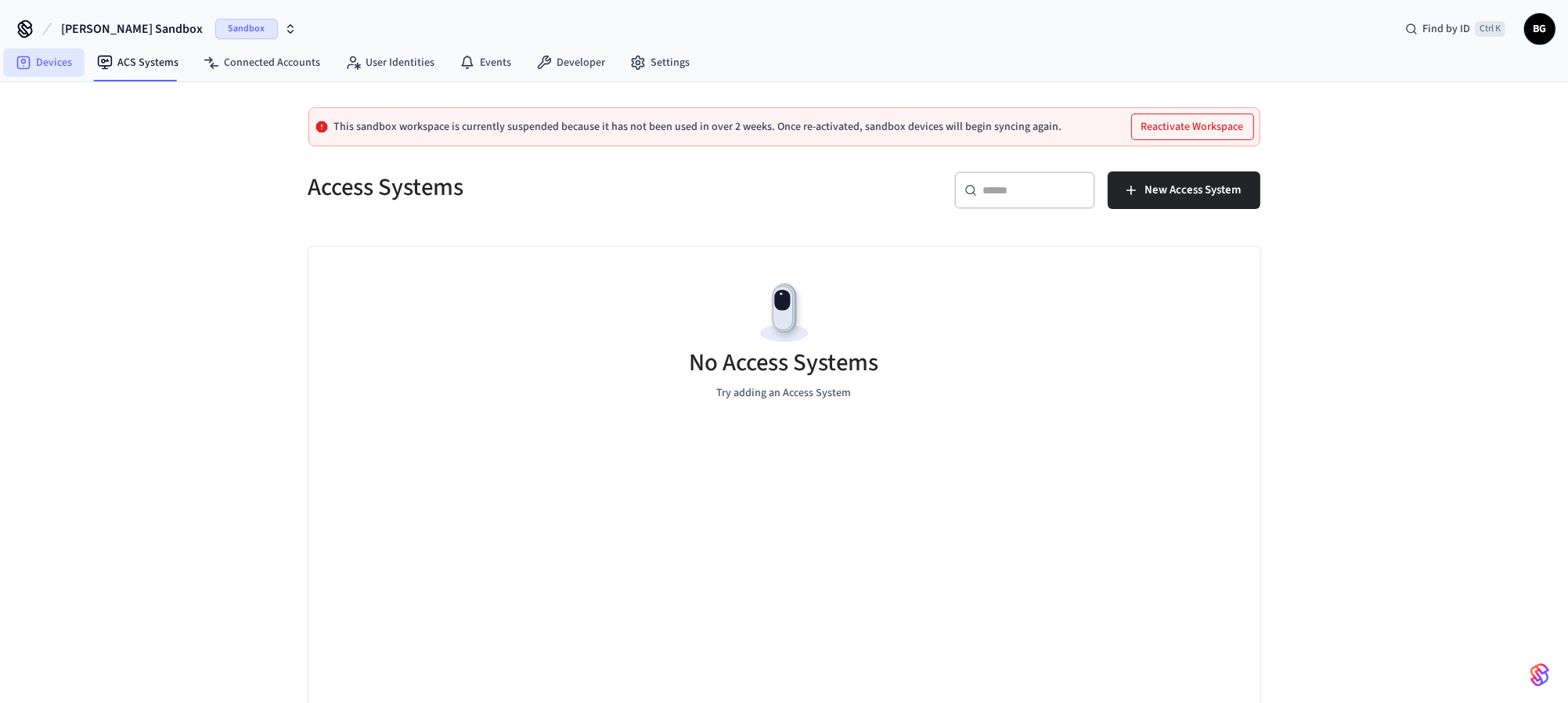
click at [54, 69] on link "Devices" at bounding box center [43, 62] width 82 height 28
click at [216, 32] on span "Sandbox" at bounding box center [246, 29] width 63 height 20
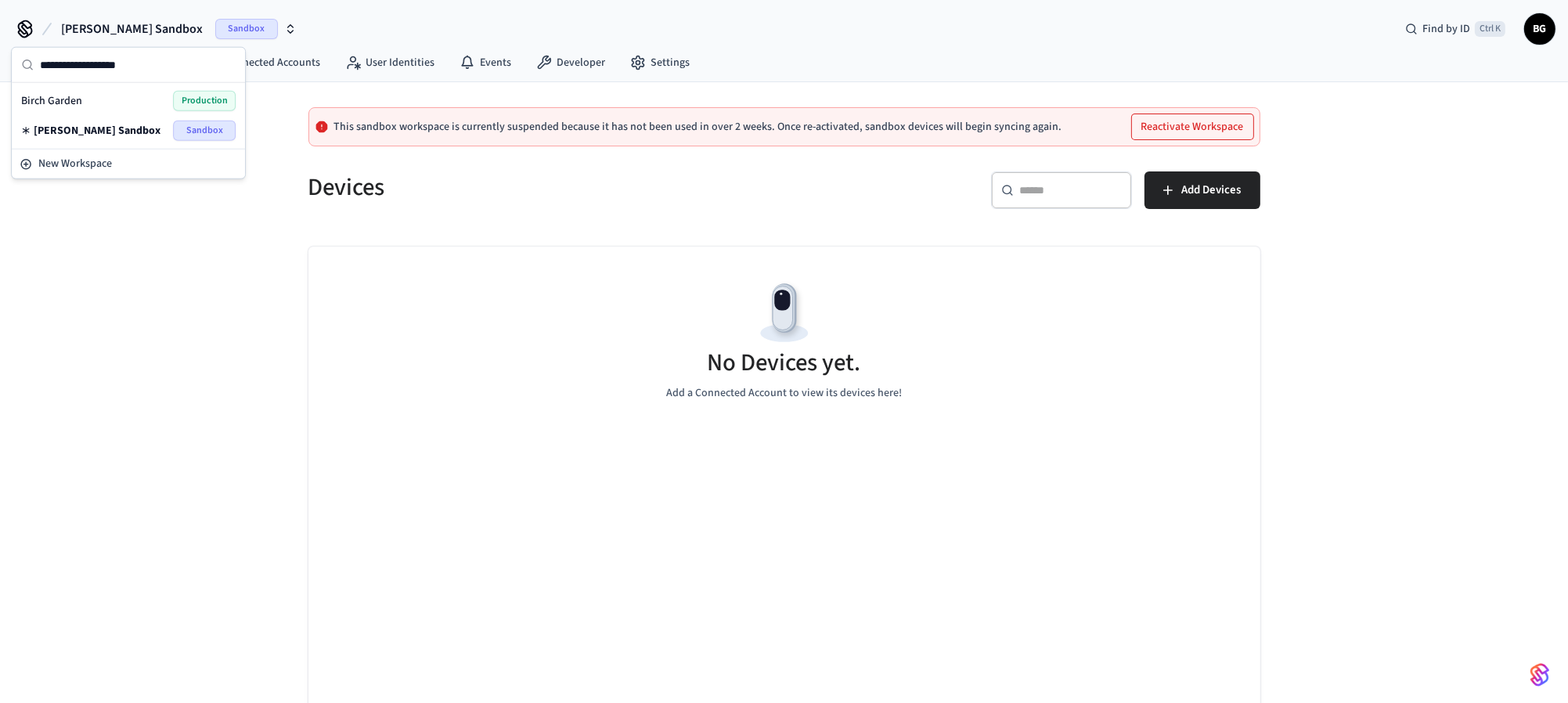
click at [192, 98] on span "Production" at bounding box center [204, 100] width 63 height 20
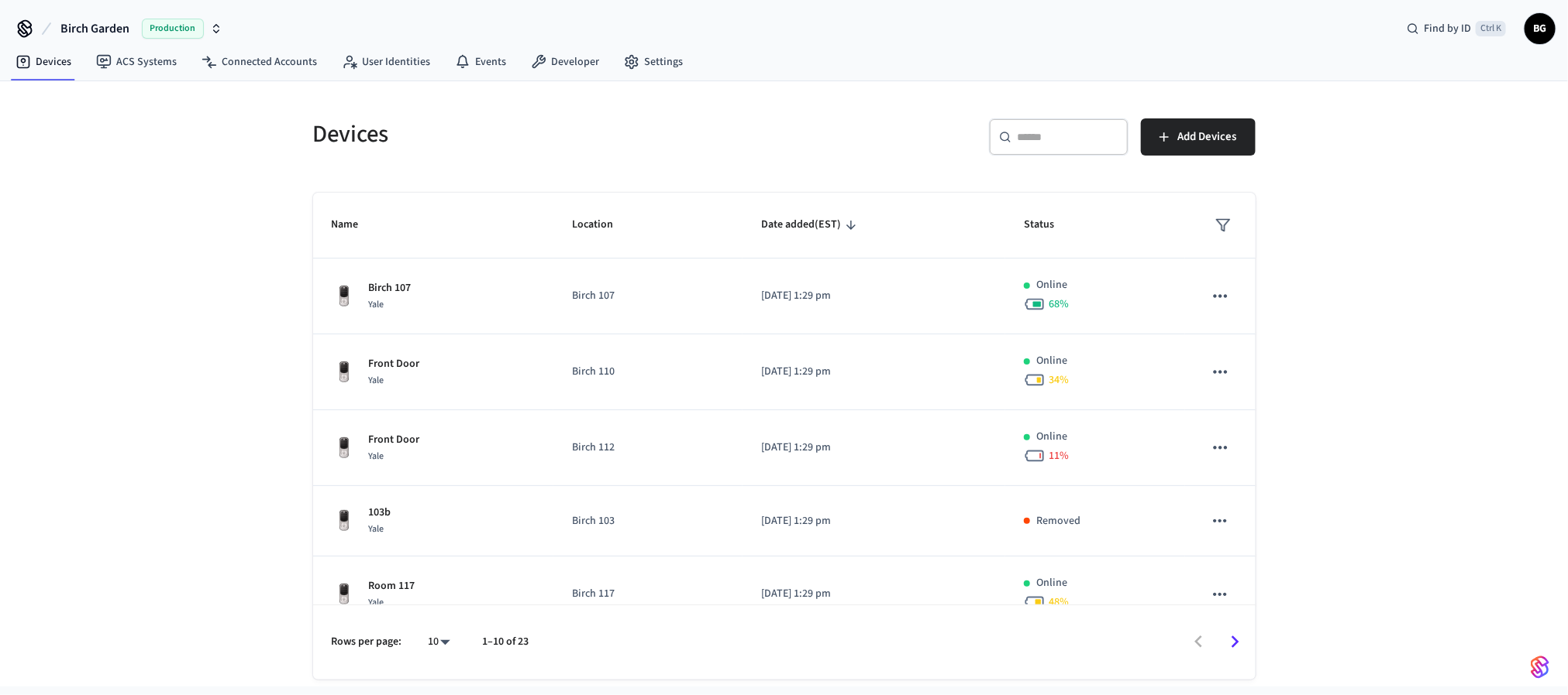
click at [1216, 225] on polygon "sticky table" at bounding box center [1222, 226] width 13 height 11
click at [1251, 276] on li "Online" at bounding box center [1245, 272] width 81 height 42
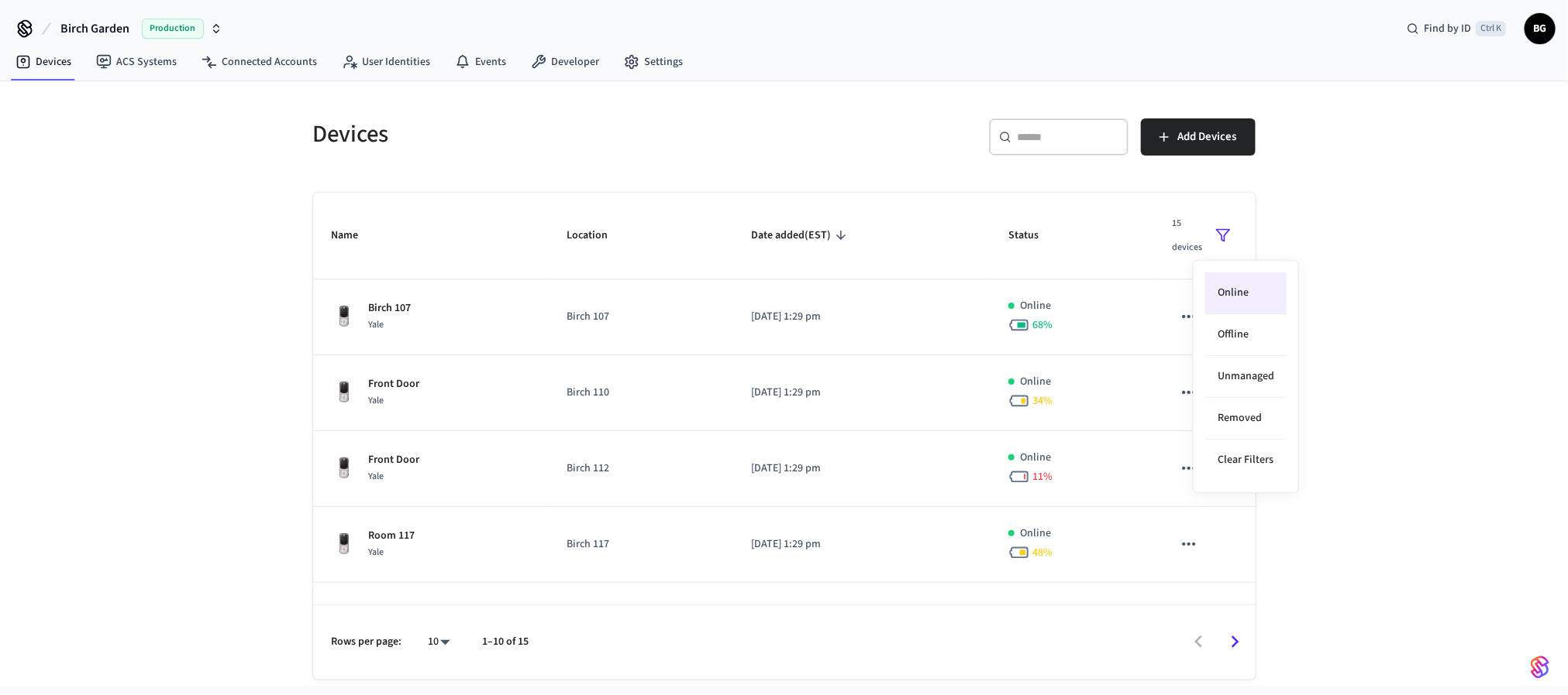
click at [1419, 286] on div at bounding box center [784, 348] width 1568 height 695
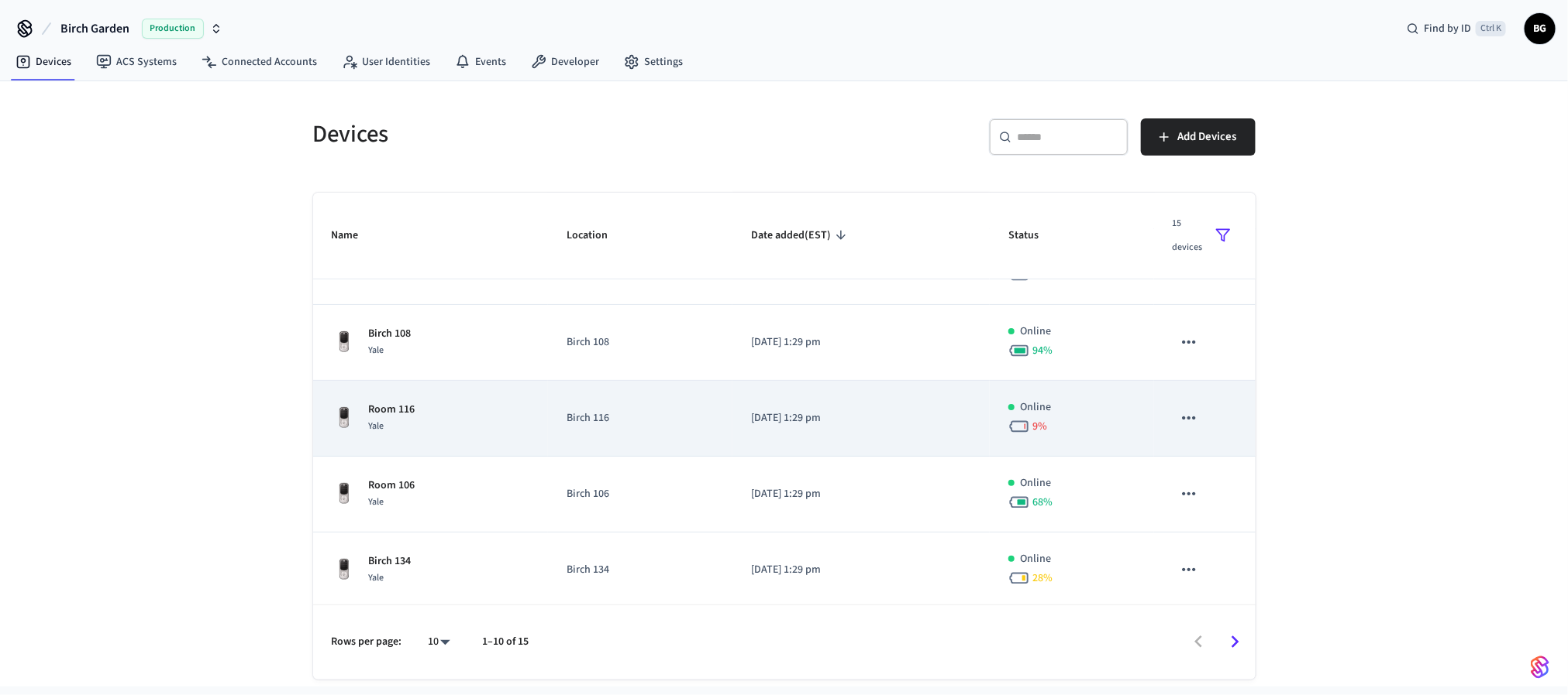
scroll to position [434, 0]
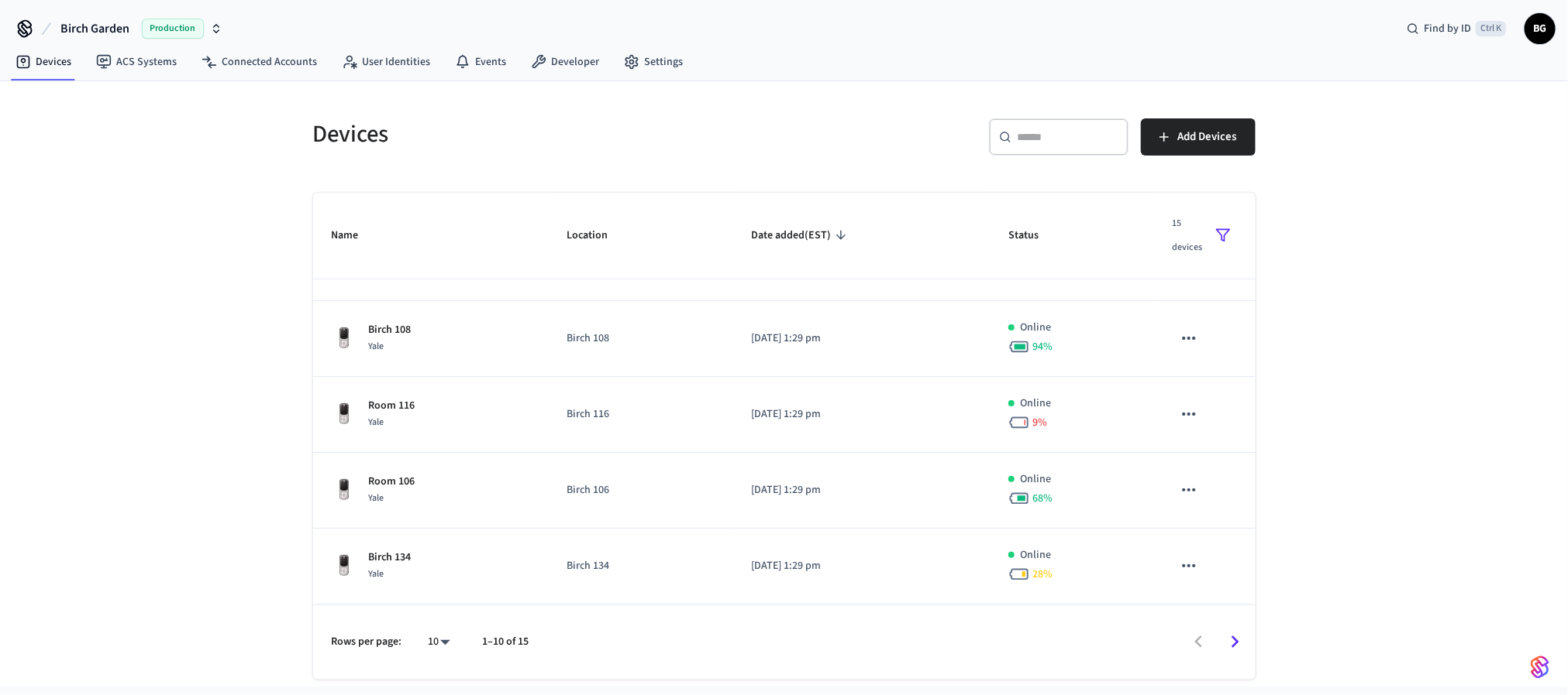
click at [1236, 638] on icon "Go to next page" at bounding box center [1235, 642] width 24 height 24
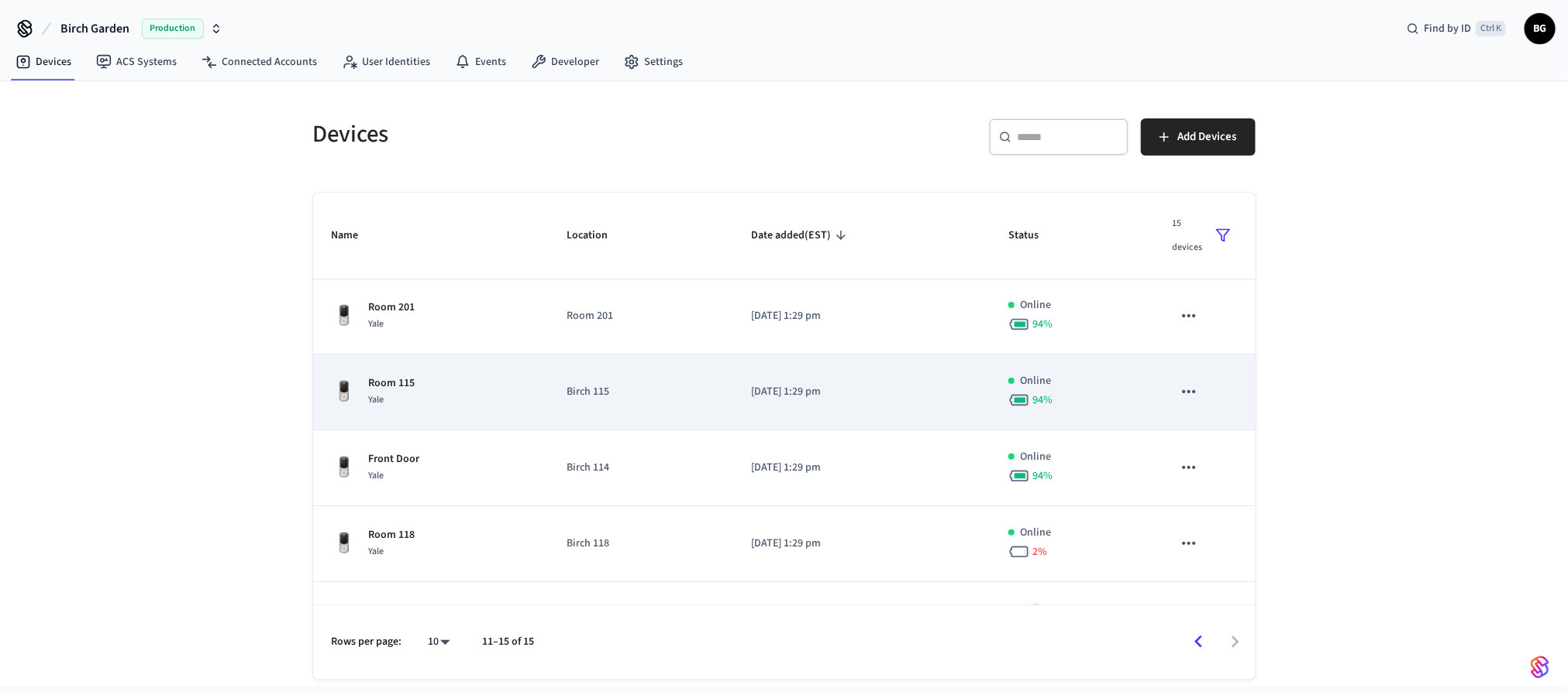
scroll to position [0, 0]
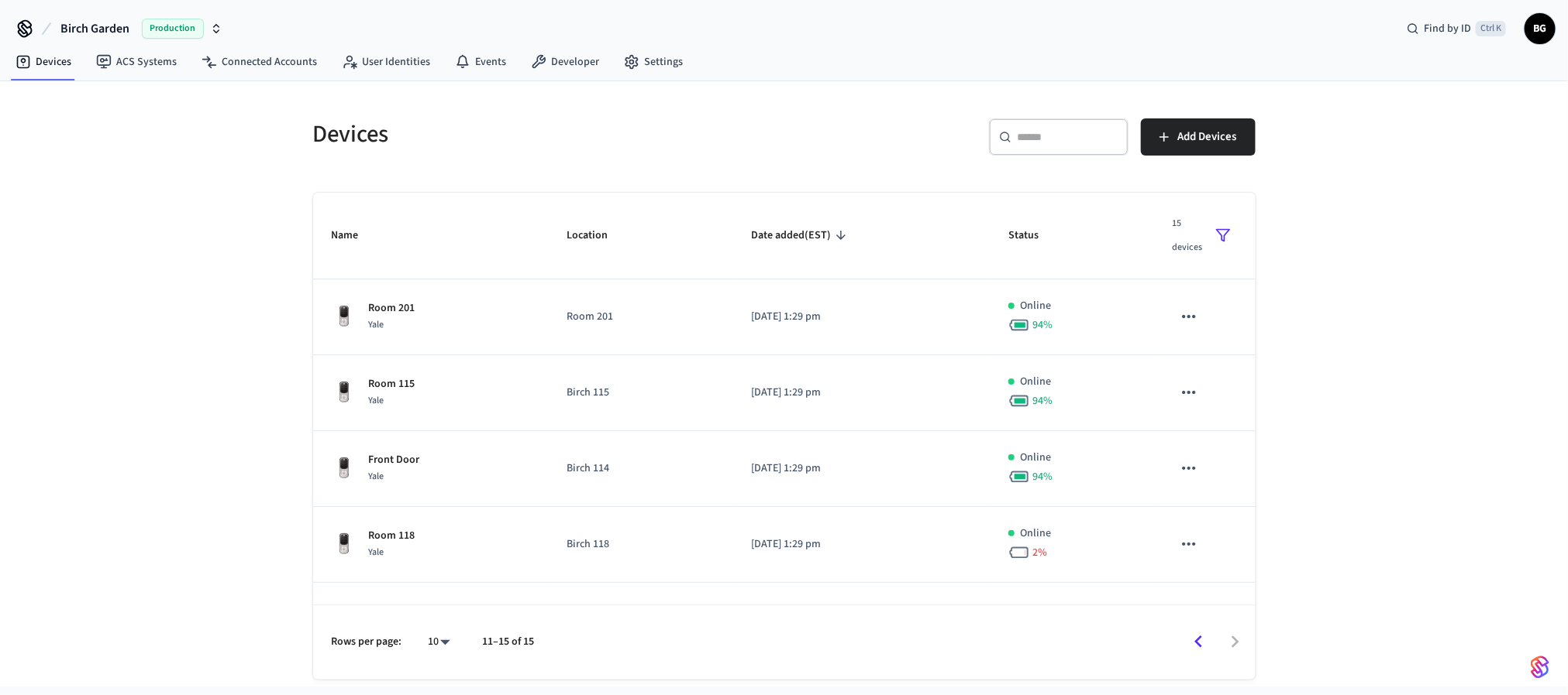
click at [1194, 645] on icon "Go to previous page" at bounding box center [1197, 642] width 24 height 24
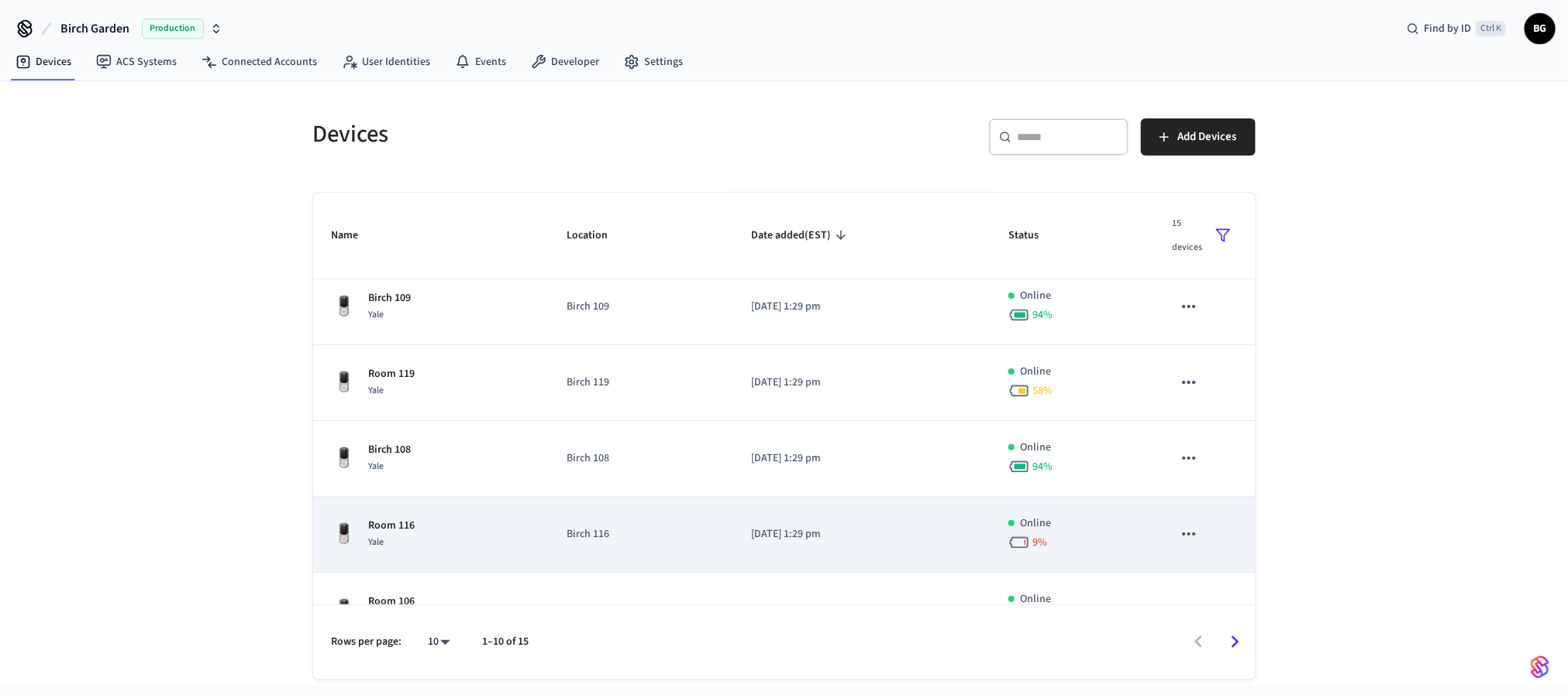
scroll to position [228, 0]
